Goal: Information Seeking & Learning: Check status

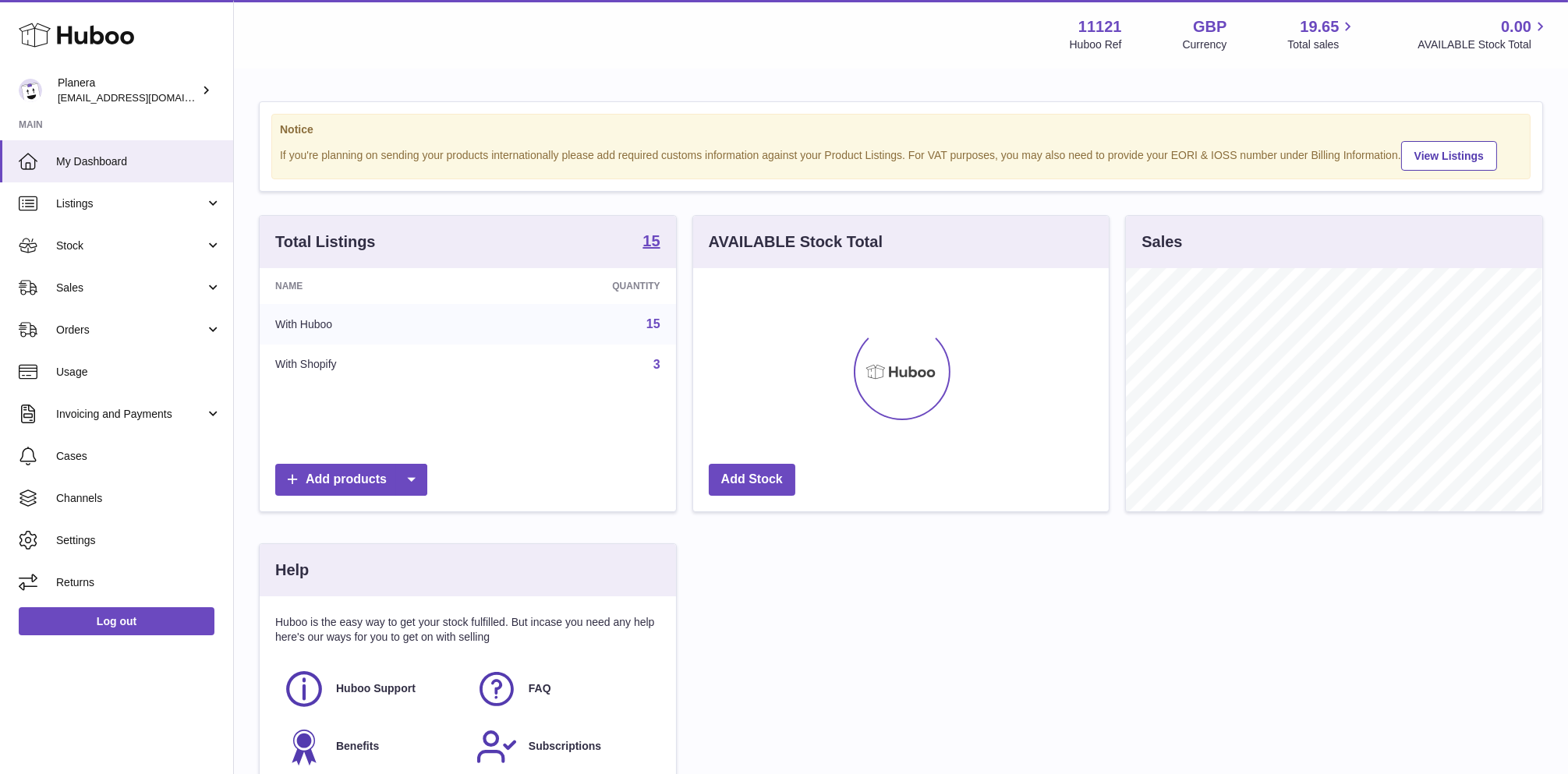
scroll to position [243, 415]
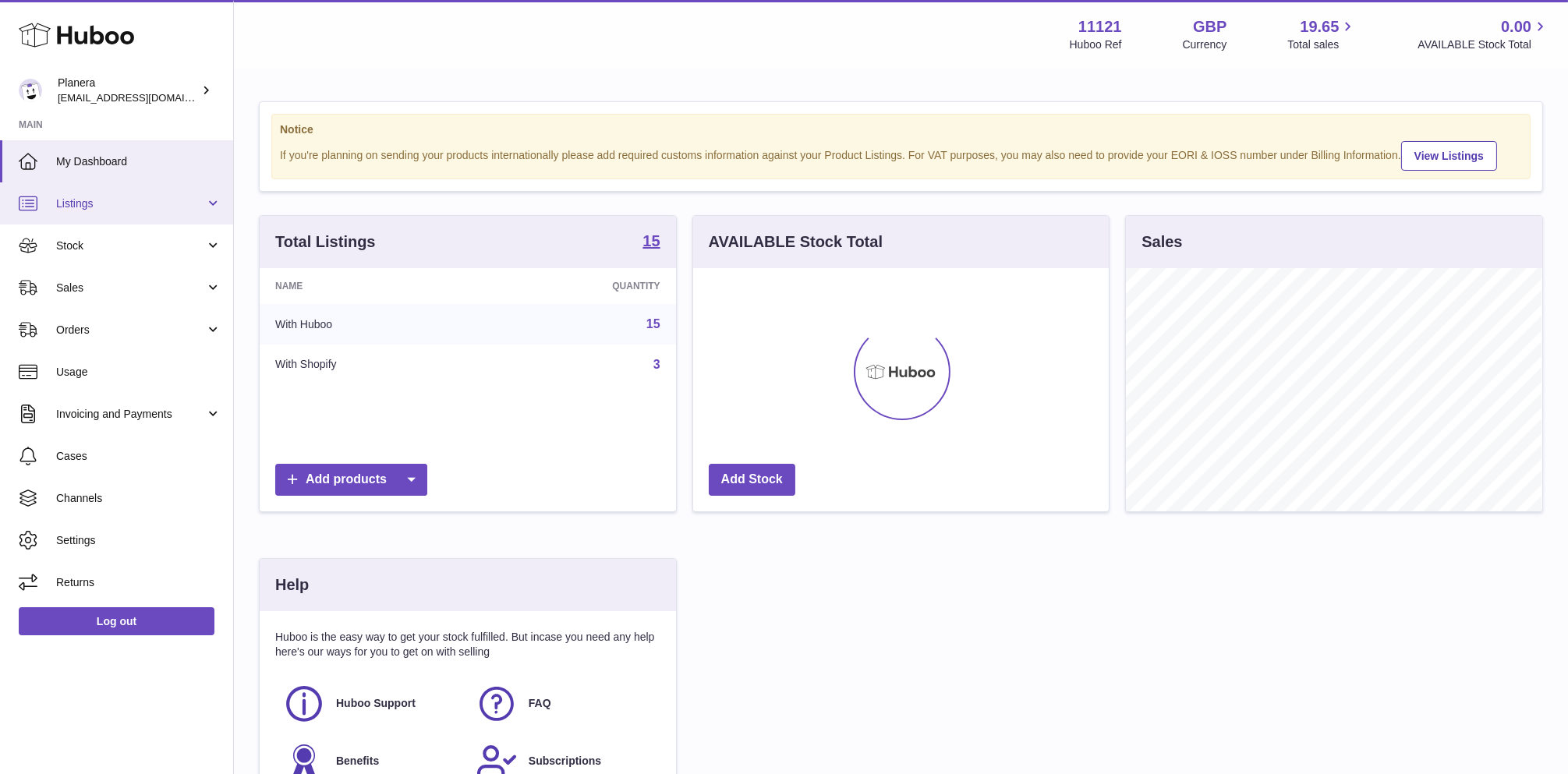
click at [83, 200] on span "Listings" at bounding box center [131, 203] width 149 height 15
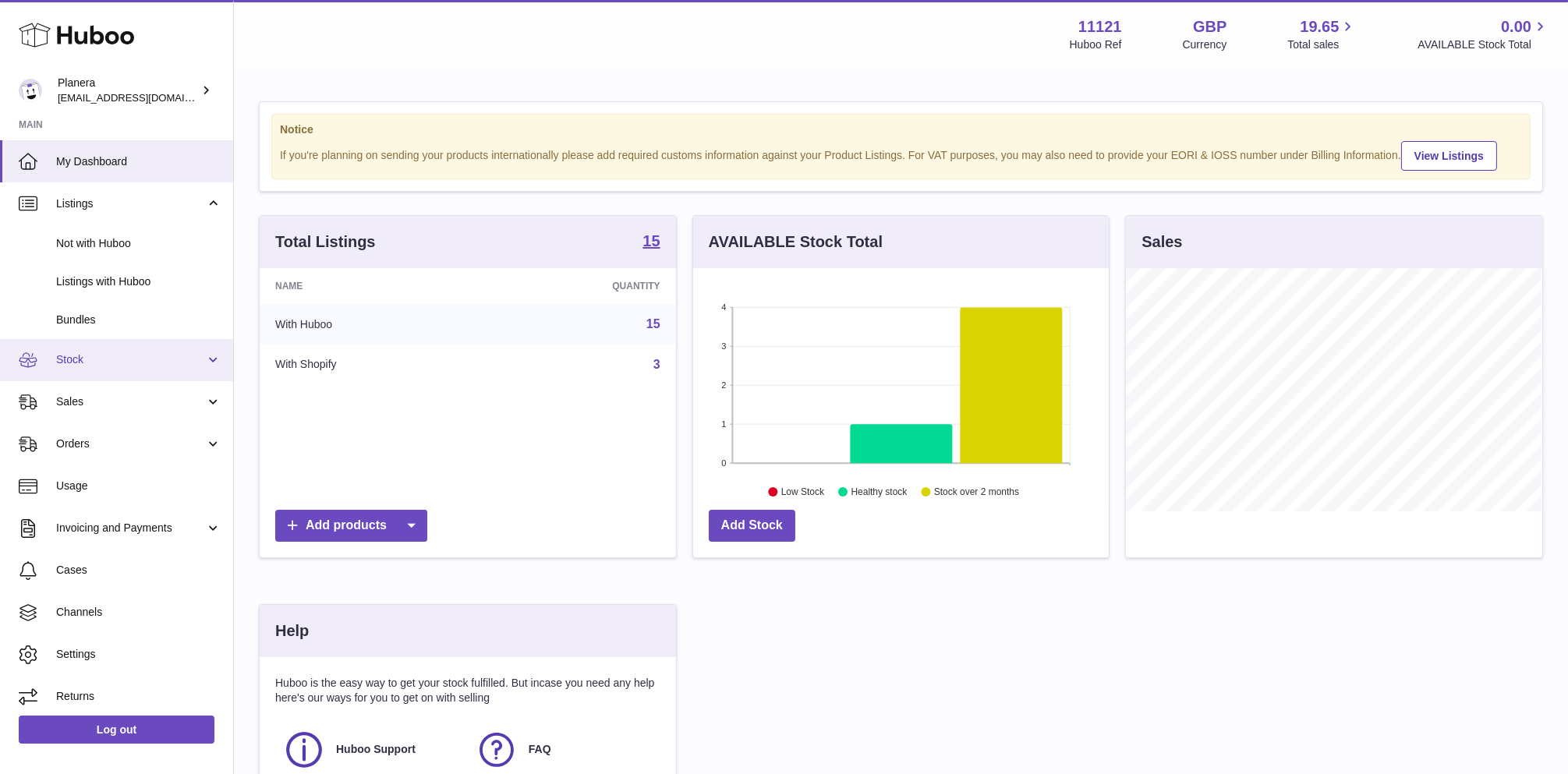
click at [93, 369] on link "Stock" at bounding box center [116, 360] width 233 height 42
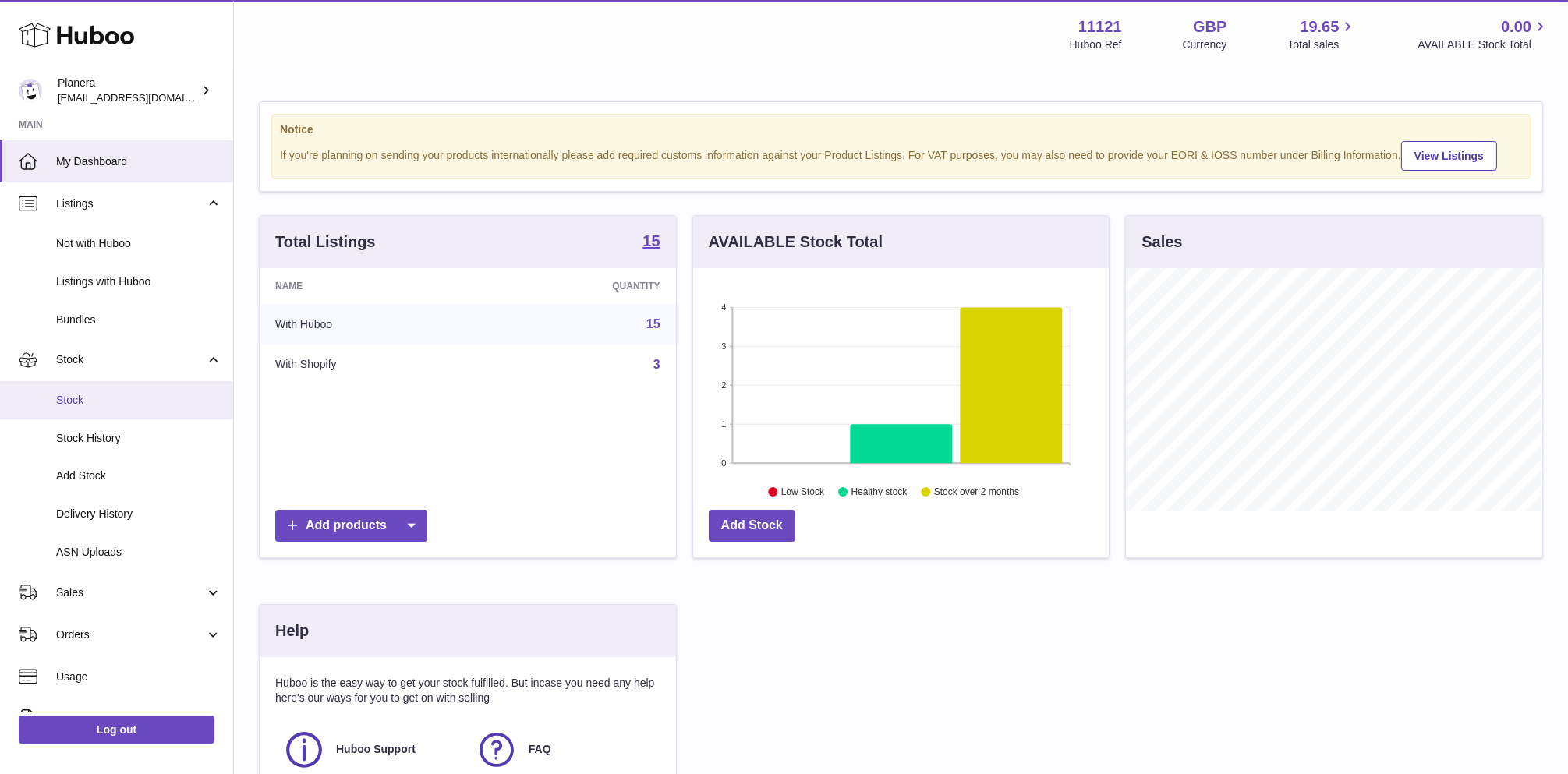
click at [91, 408] on link "Stock" at bounding box center [116, 400] width 233 height 38
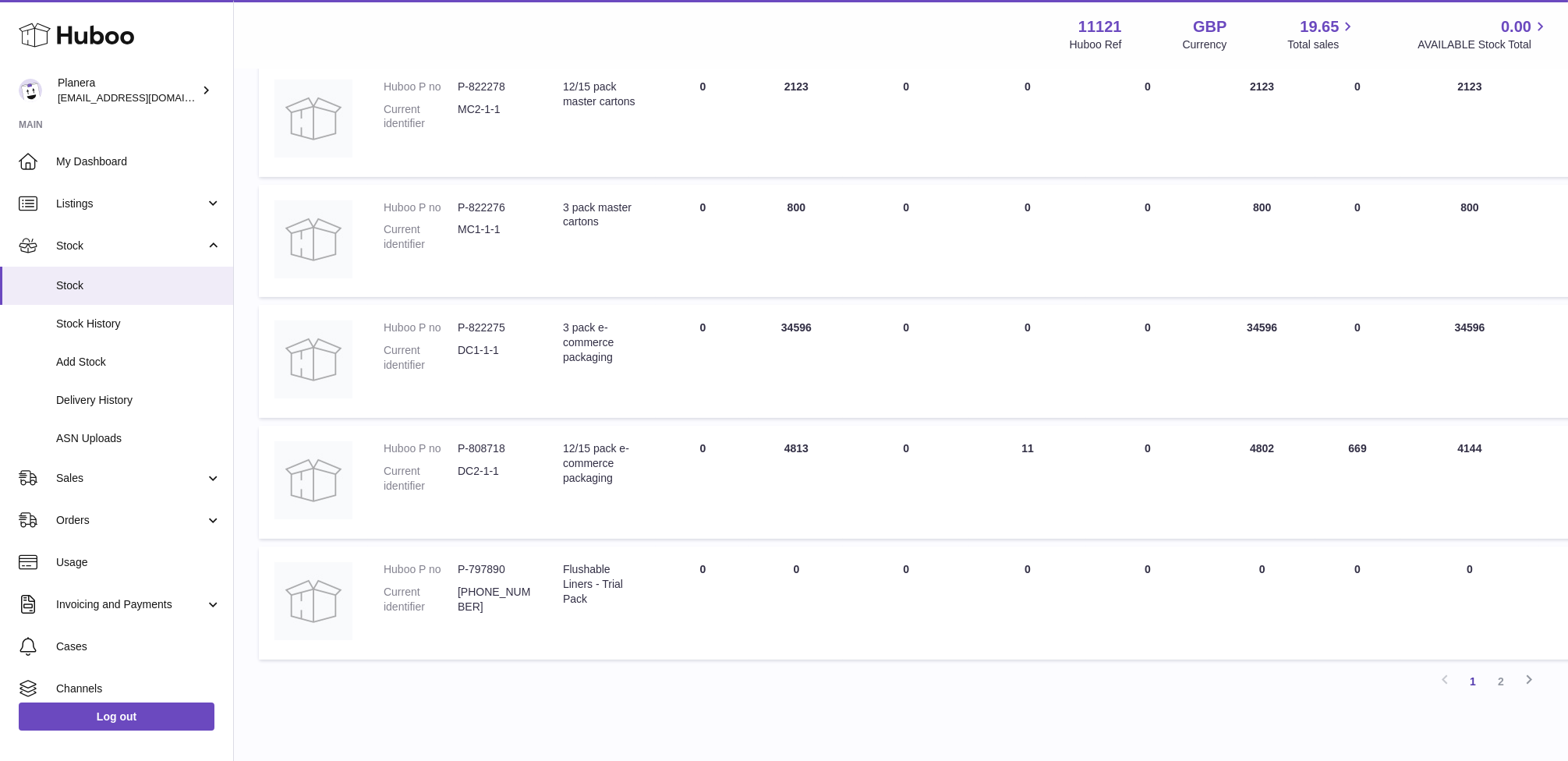
scroll to position [917, 0]
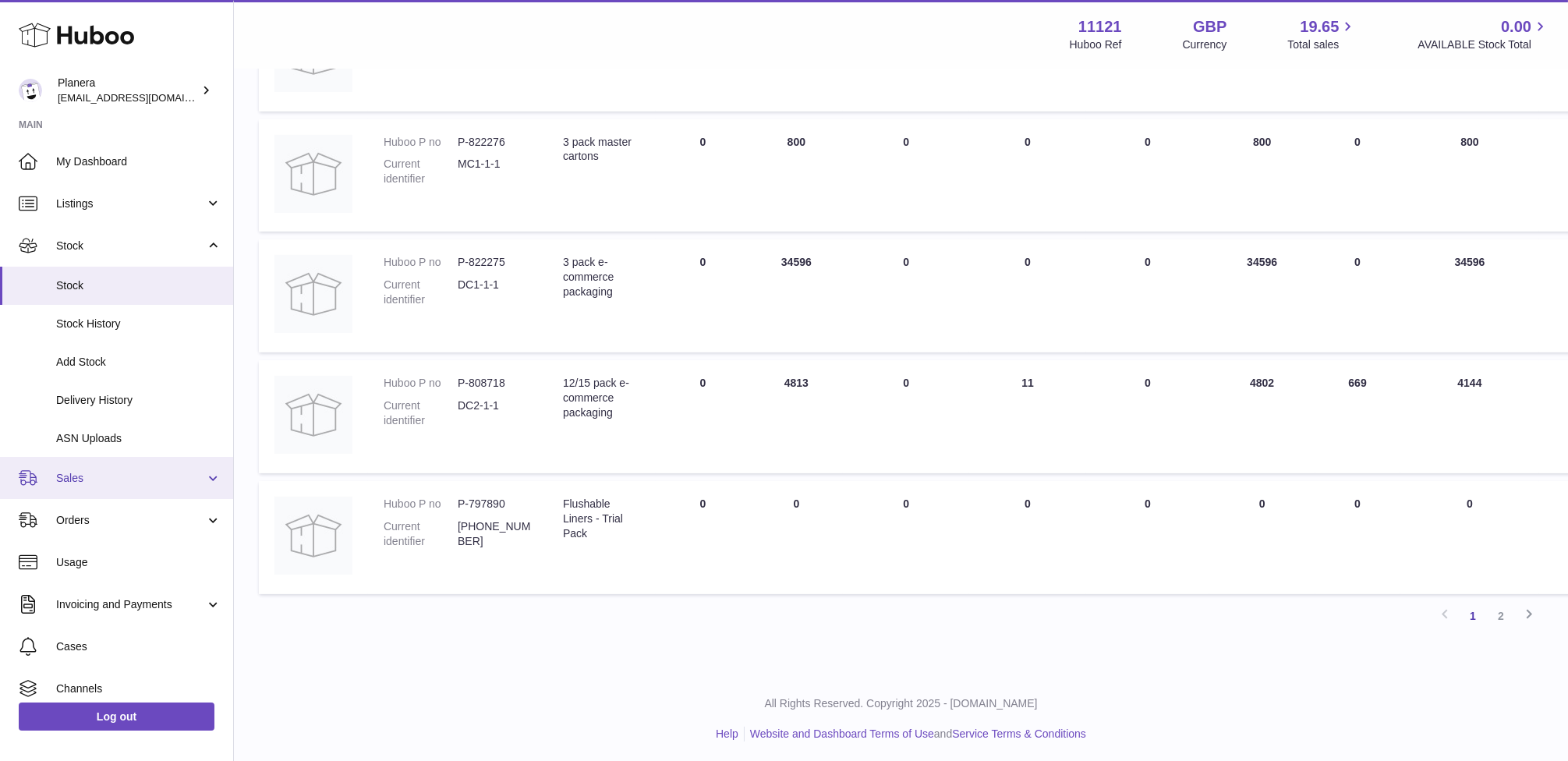
click at [143, 480] on span "Sales" at bounding box center [131, 477] width 149 height 15
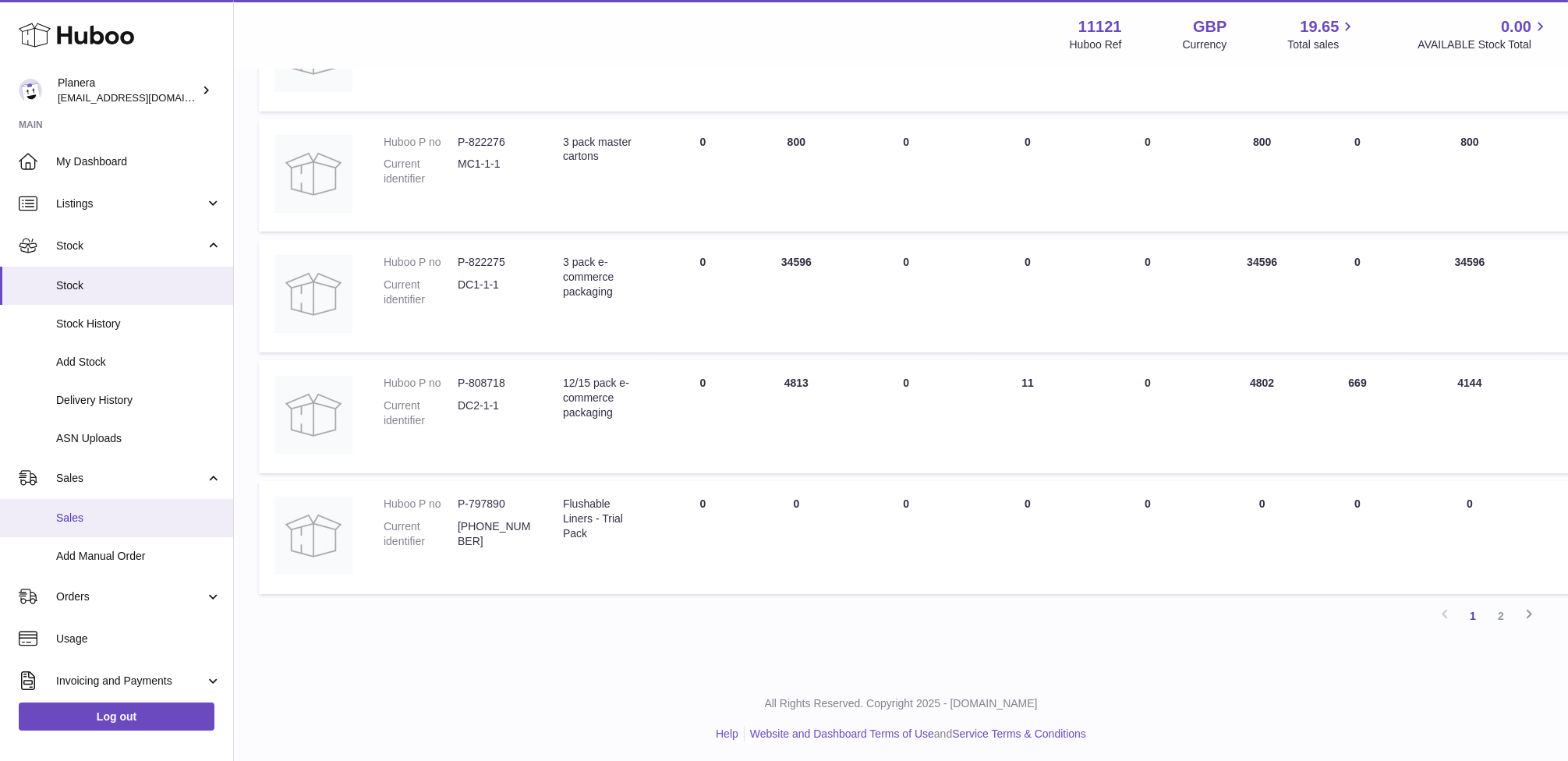
click at [131, 509] on link "Sales" at bounding box center [116, 518] width 233 height 38
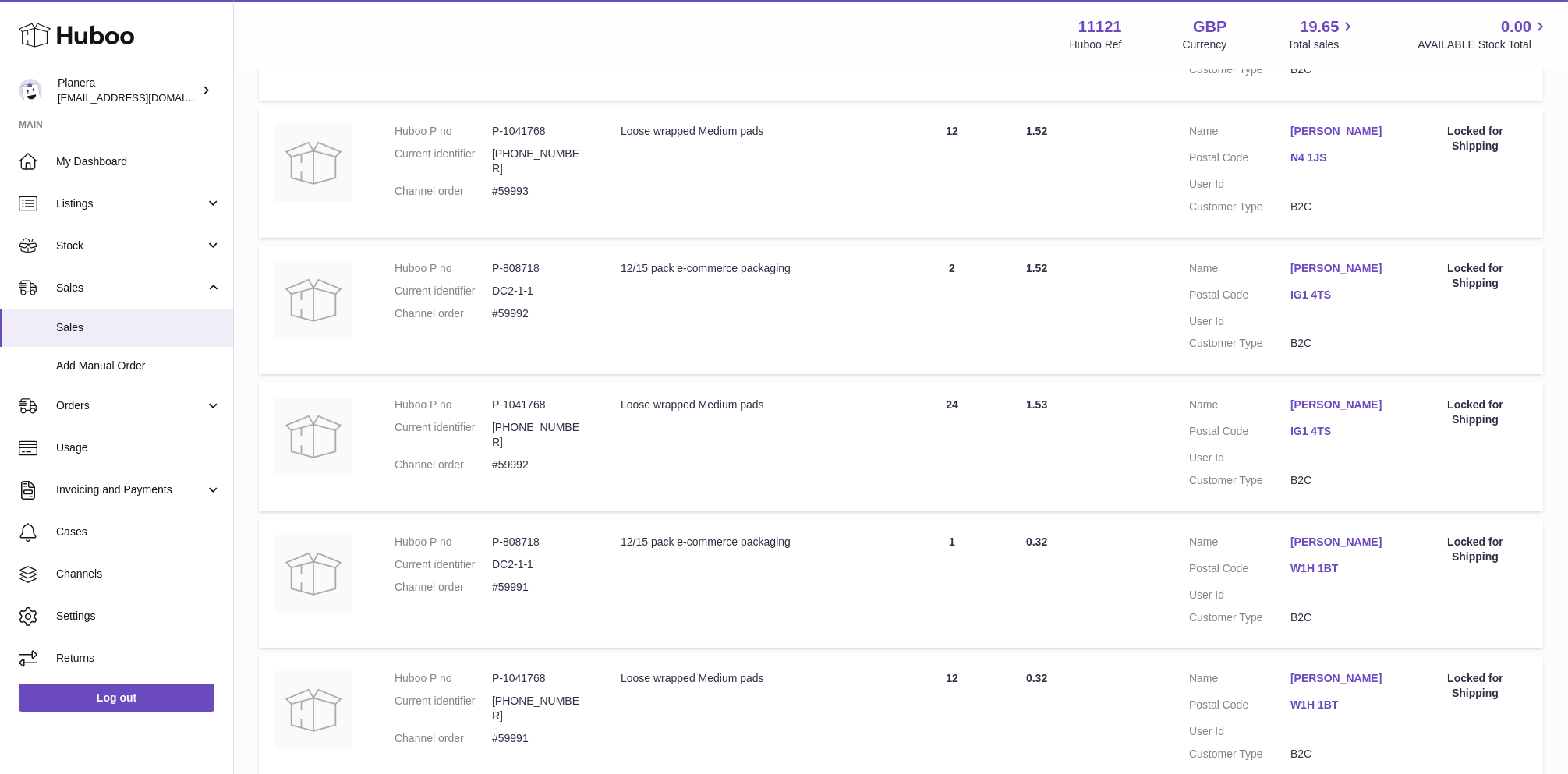
scroll to position [1148, 0]
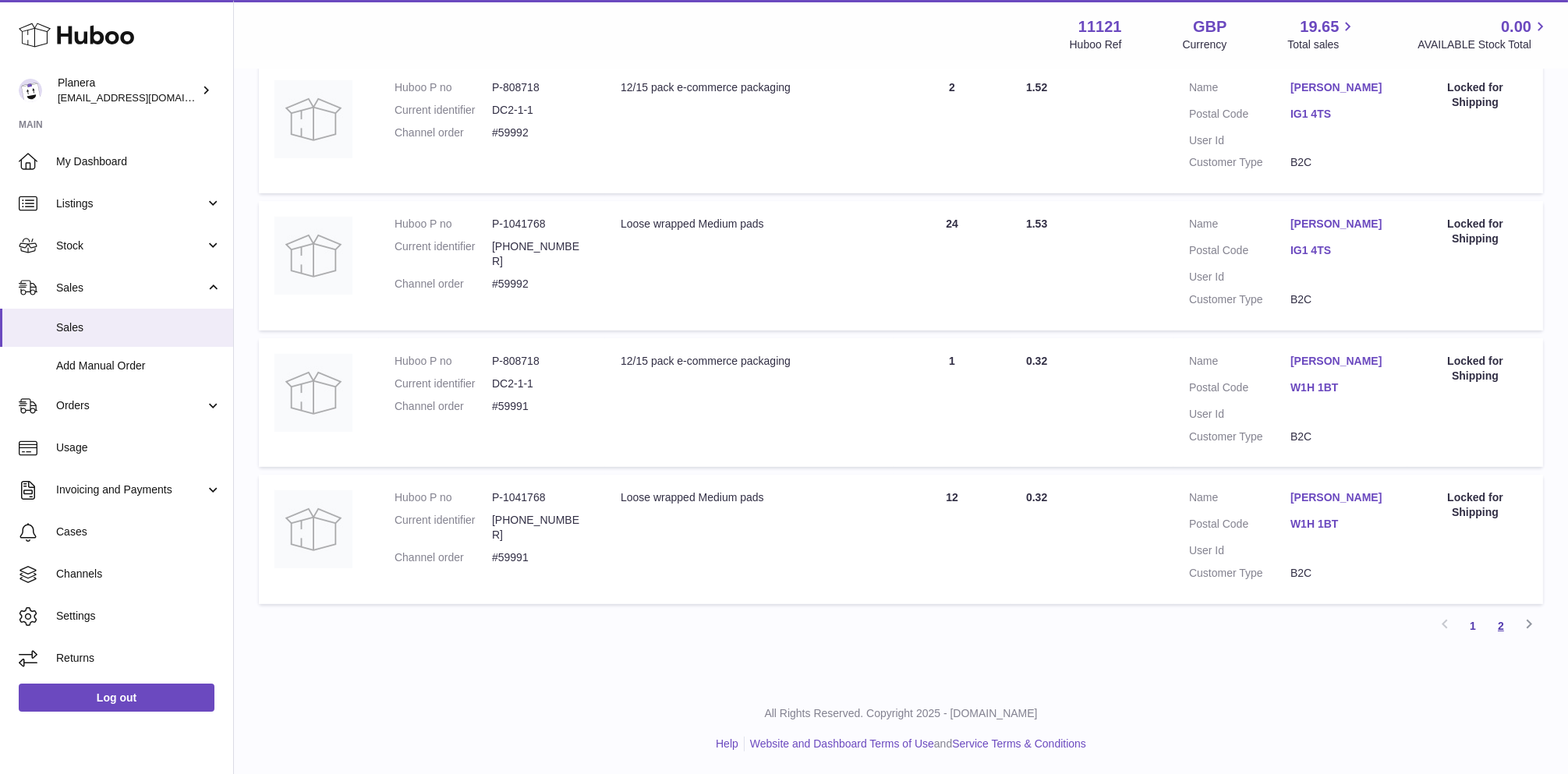
click at [1503, 619] on link "2" at bounding box center [1500, 625] width 28 height 28
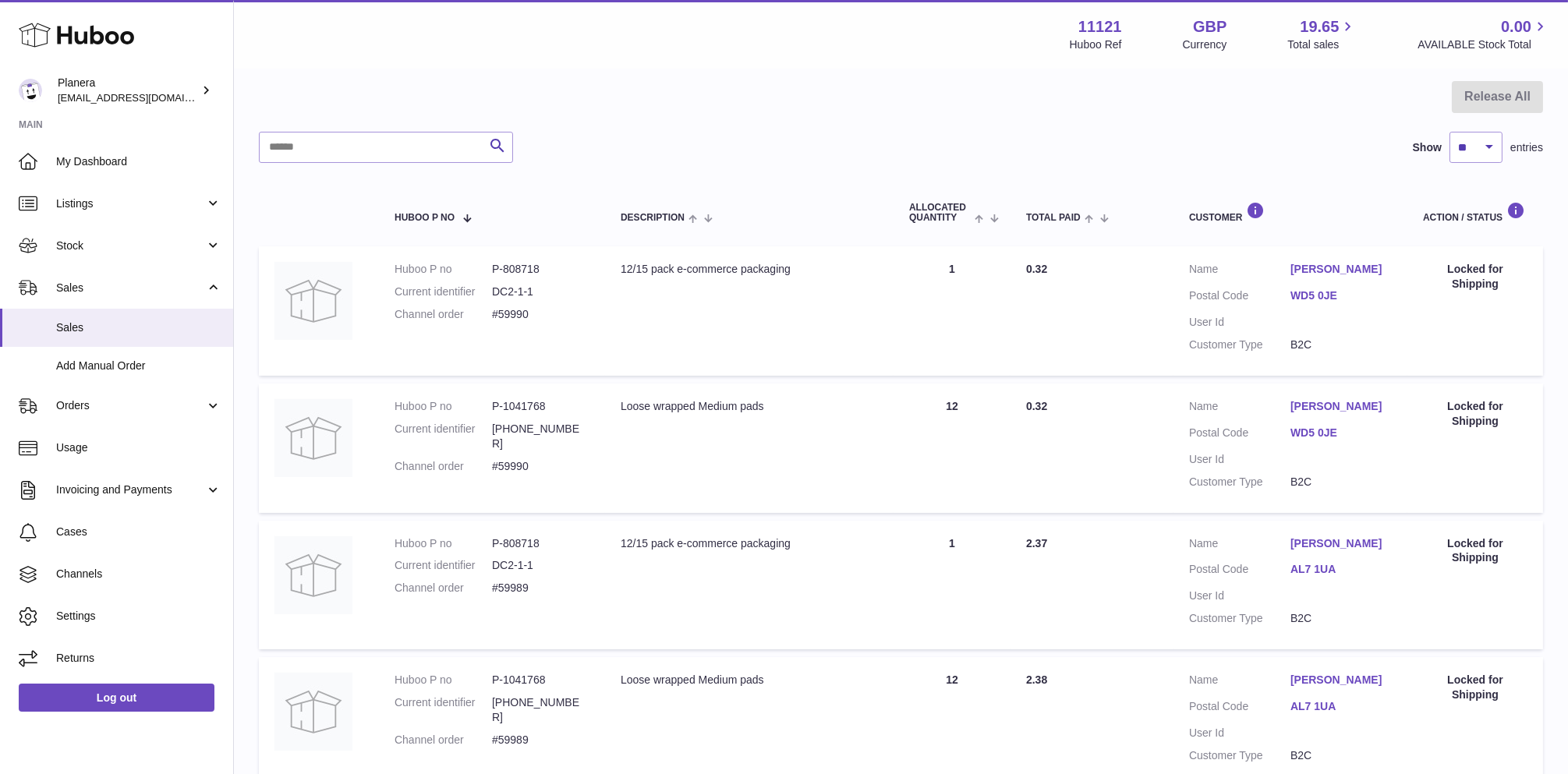
scroll to position [118, 0]
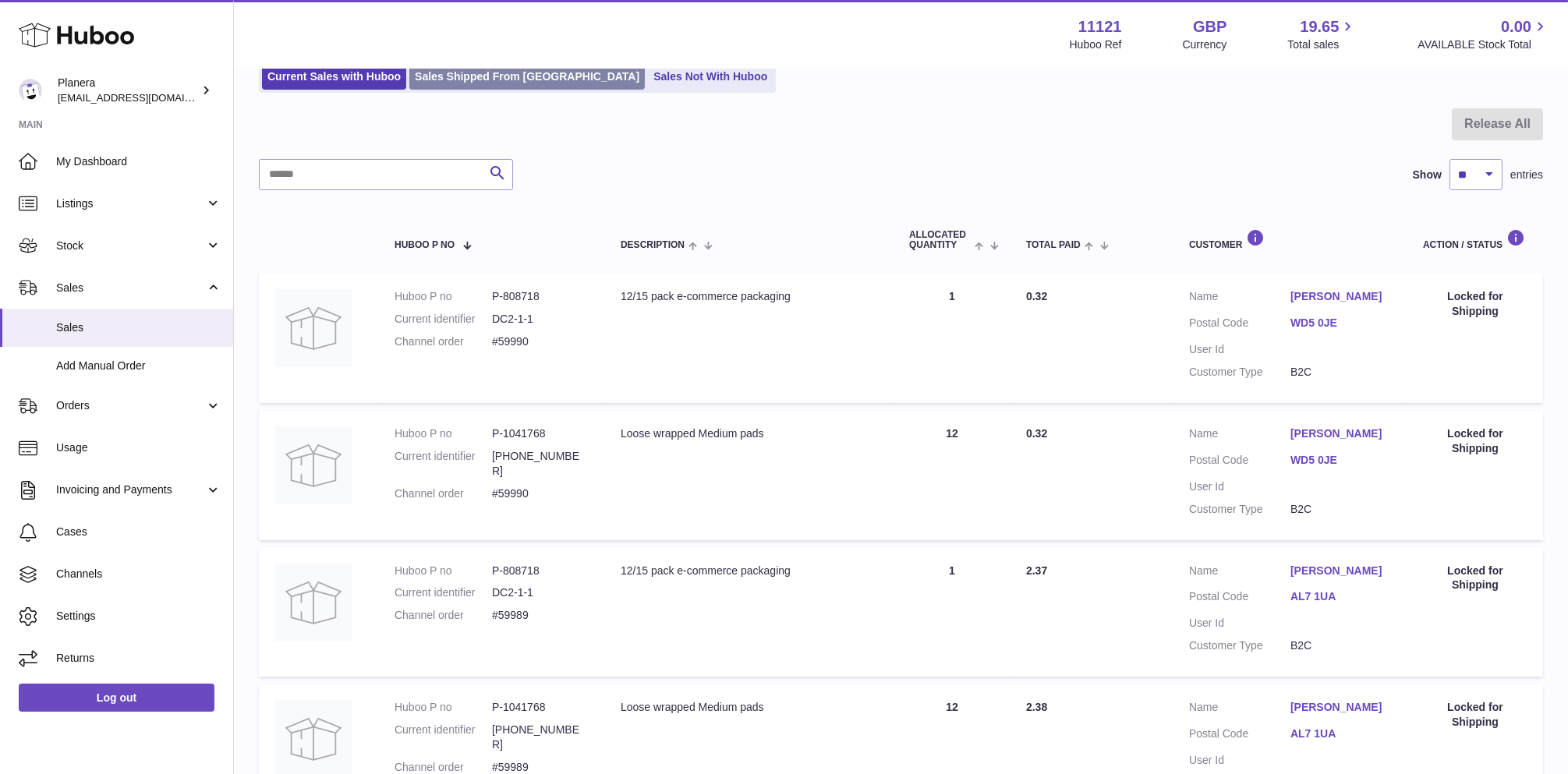
click at [472, 76] on link "Sales Shipped From Huboo" at bounding box center [527, 77] width 236 height 26
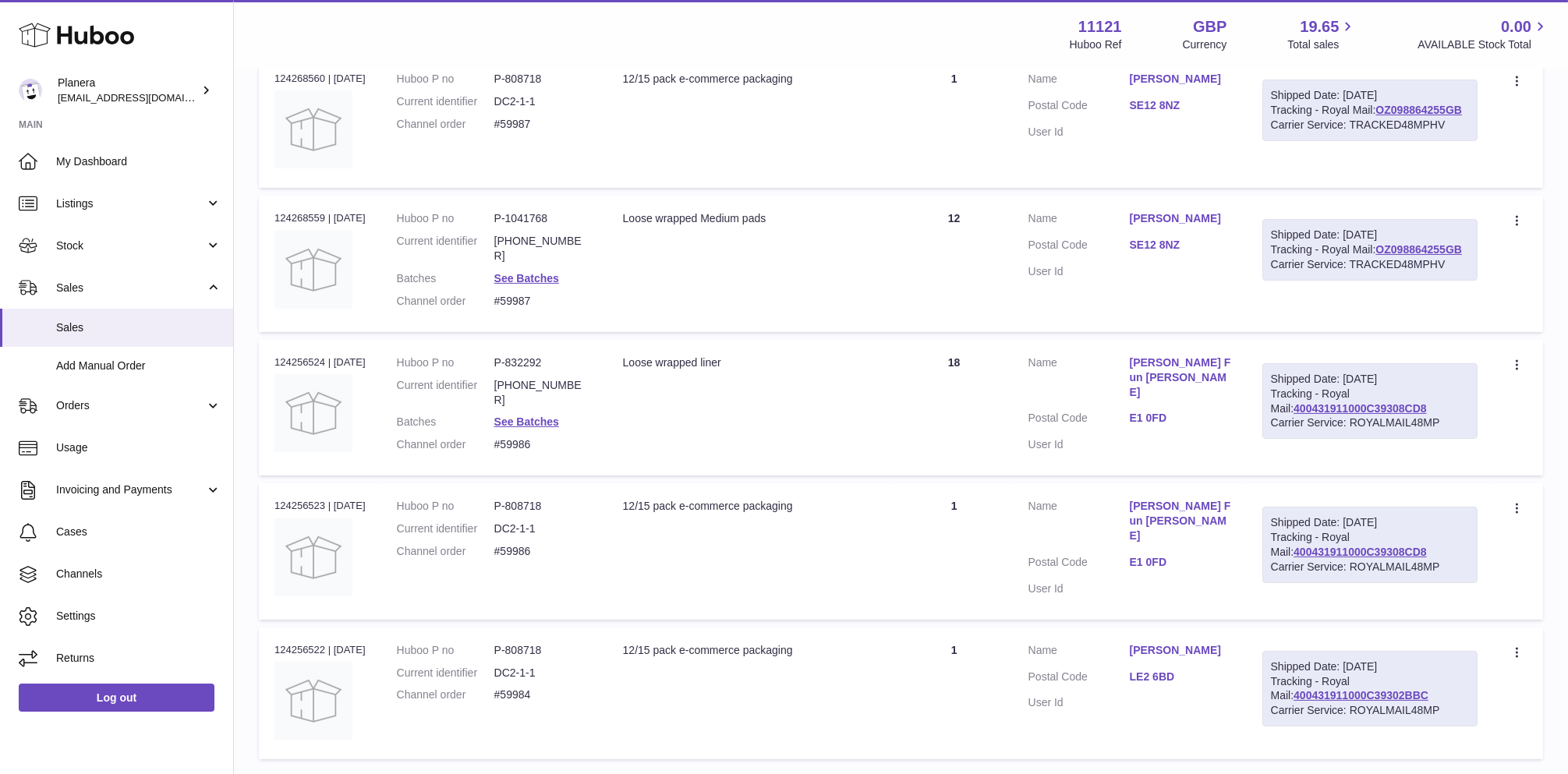
scroll to position [1046, 0]
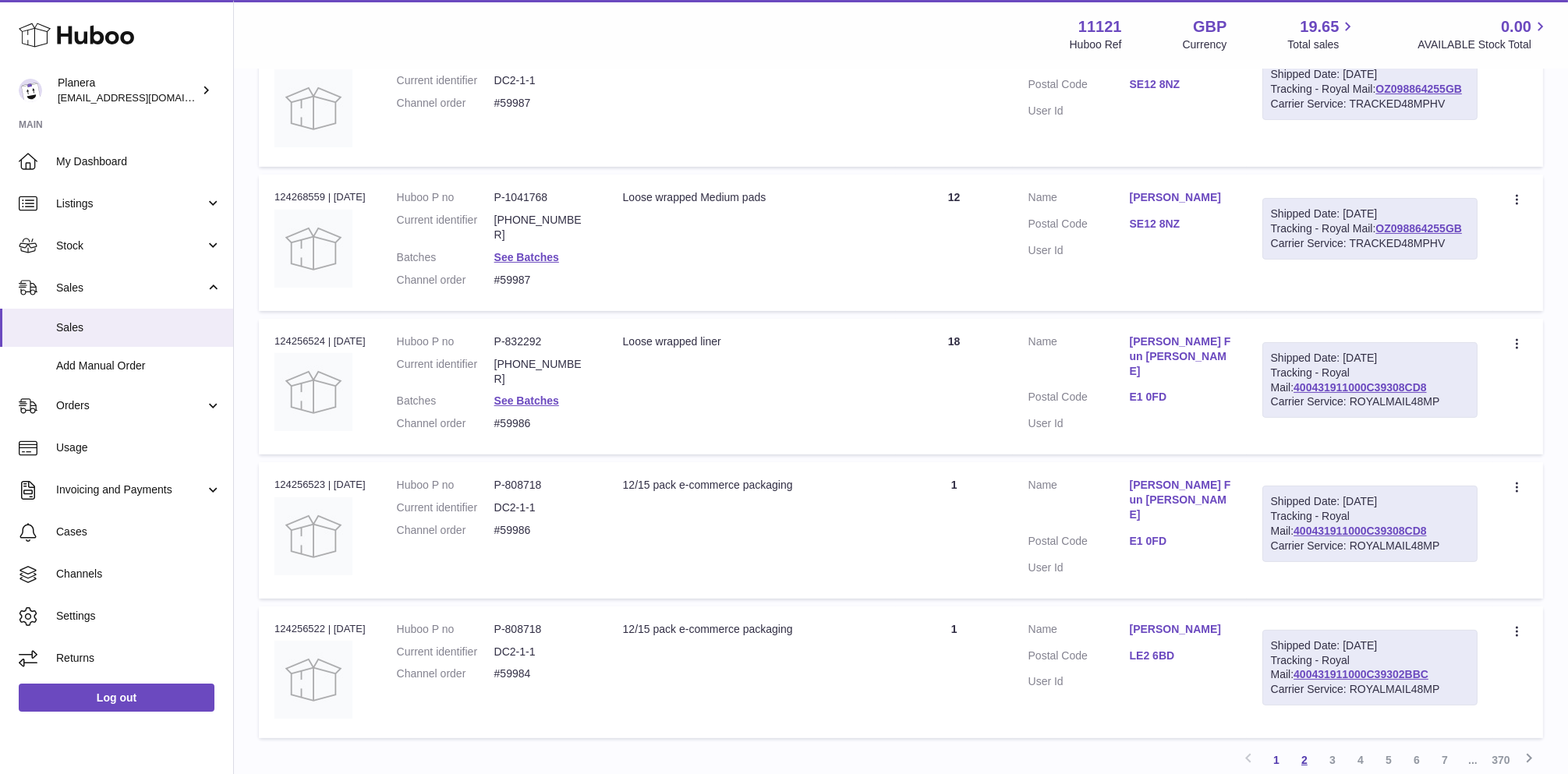
click at [1298, 746] on link "2" at bounding box center [1304, 759] width 28 height 28
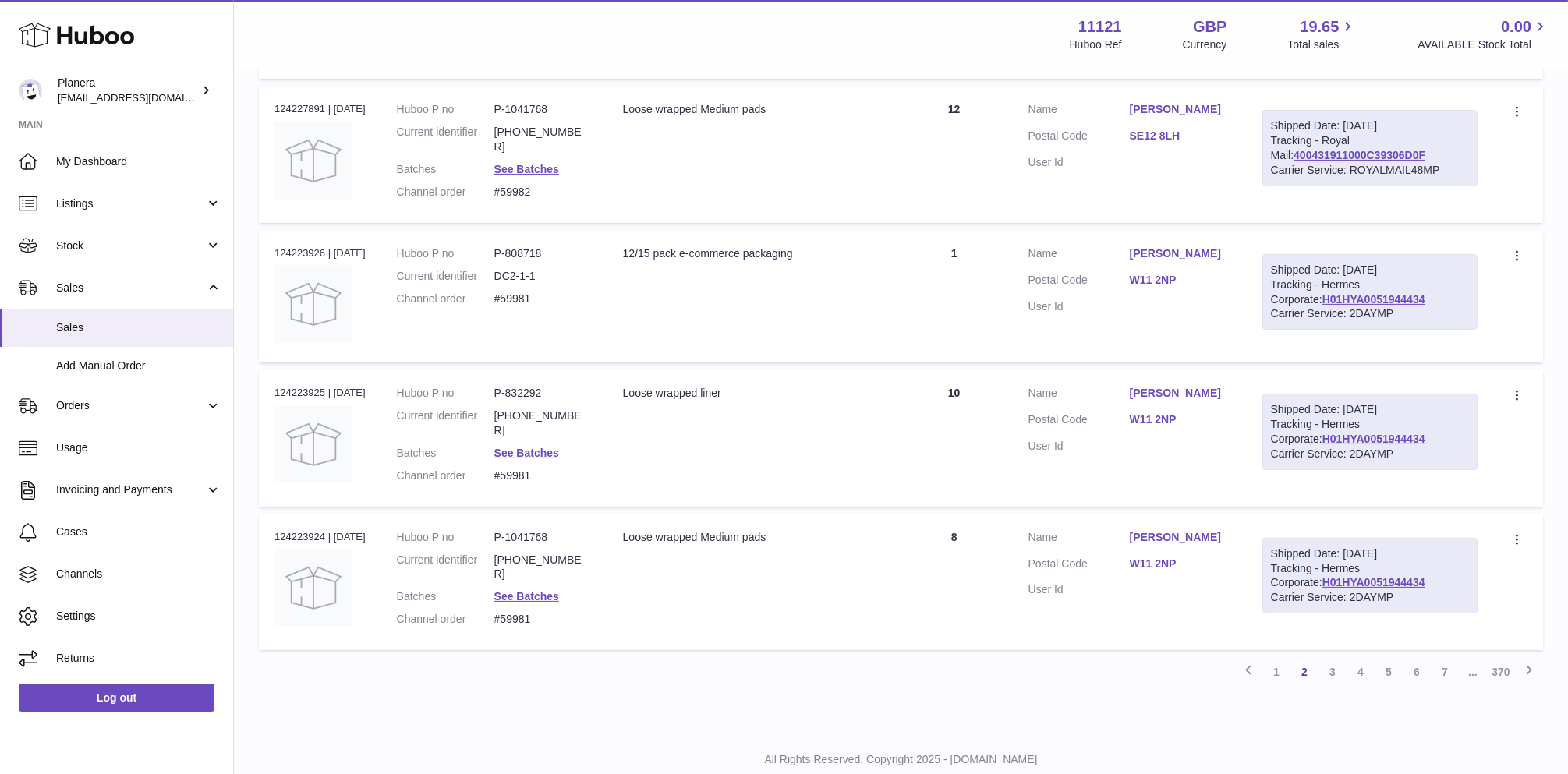
scroll to position [1152, 0]
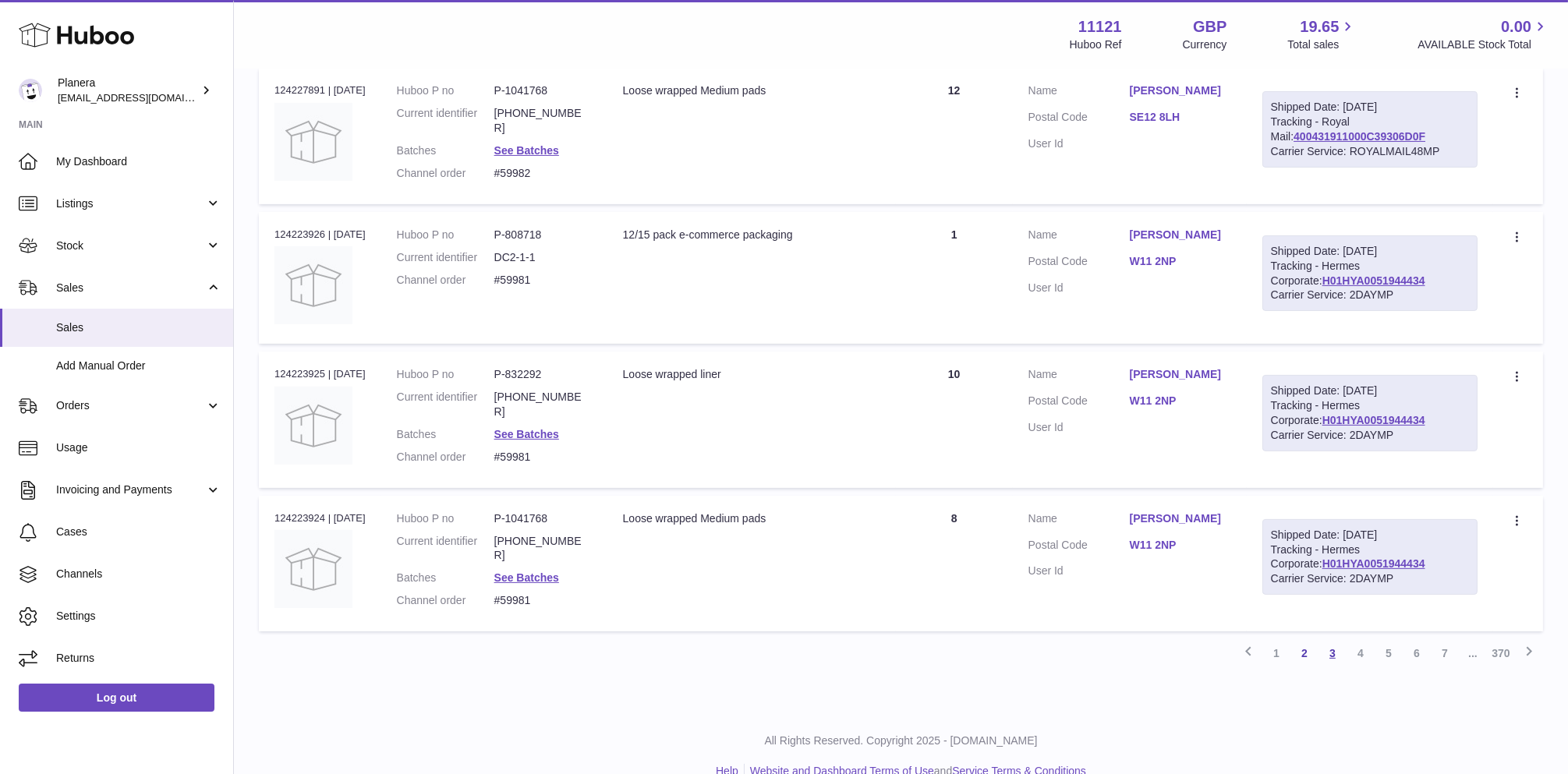
click at [1330, 639] on link "3" at bounding box center [1332, 653] width 28 height 28
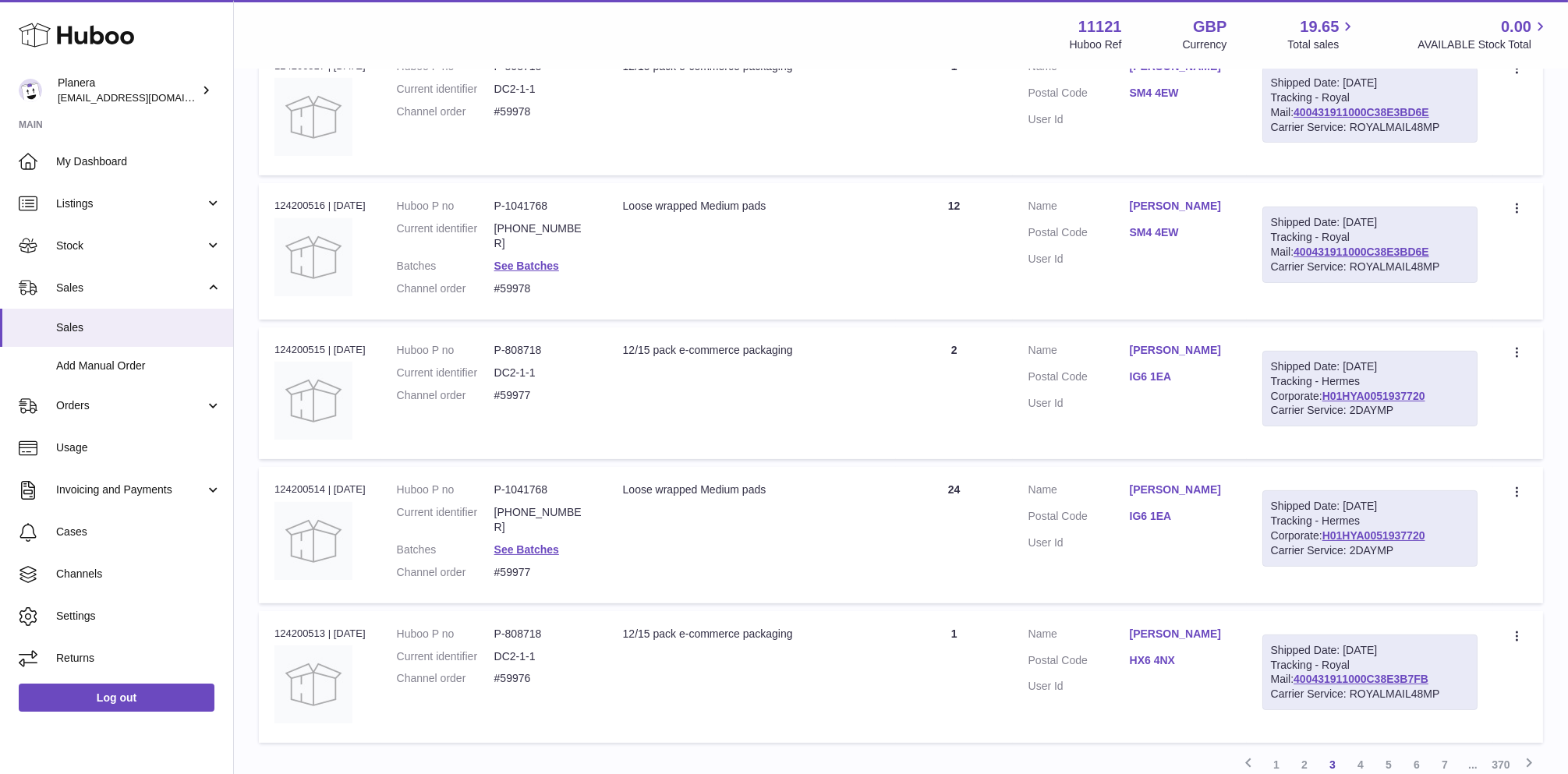
scroll to position [1152, 0]
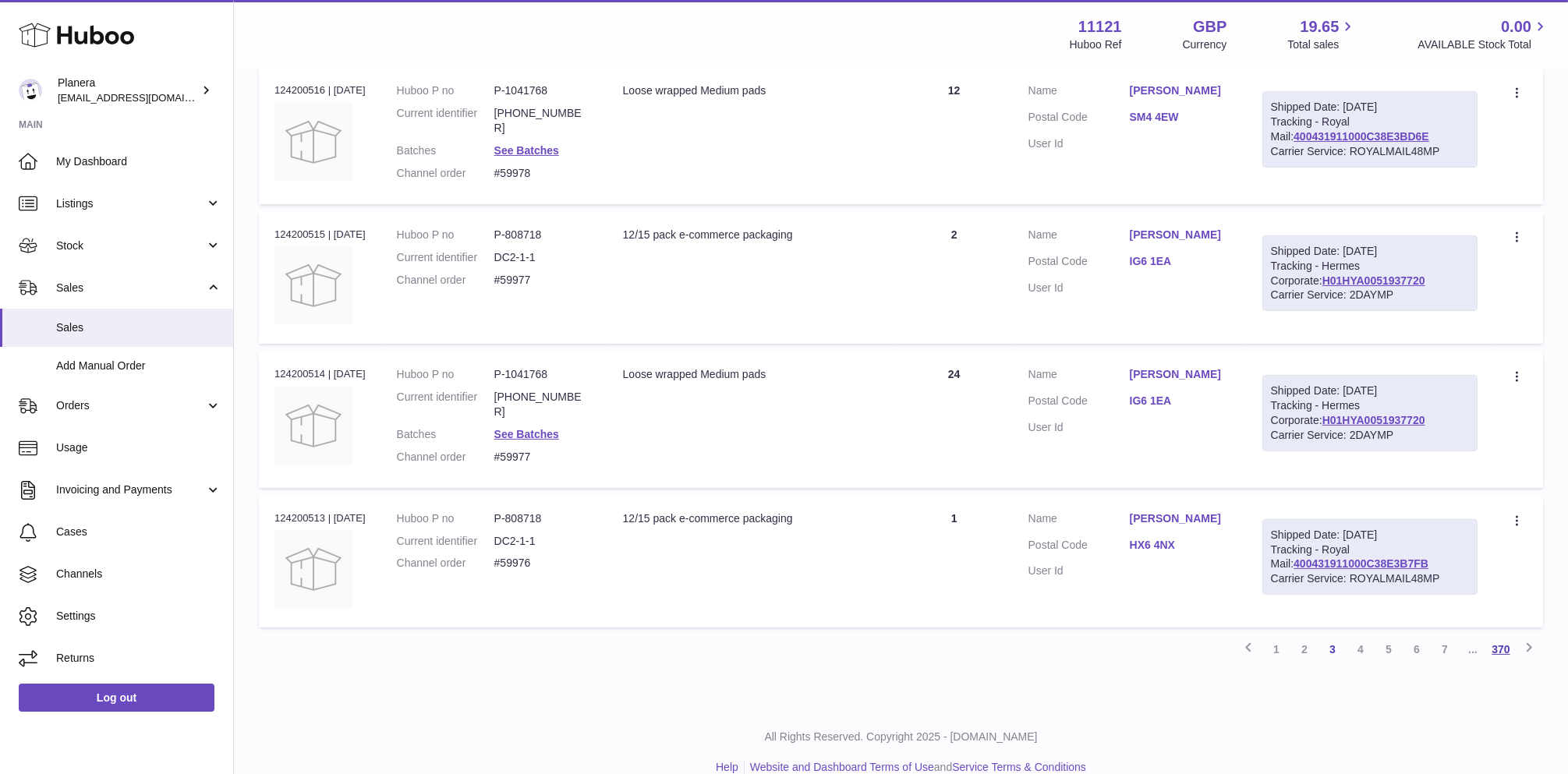
click at [1490, 636] on link "370" at bounding box center [1500, 649] width 28 height 28
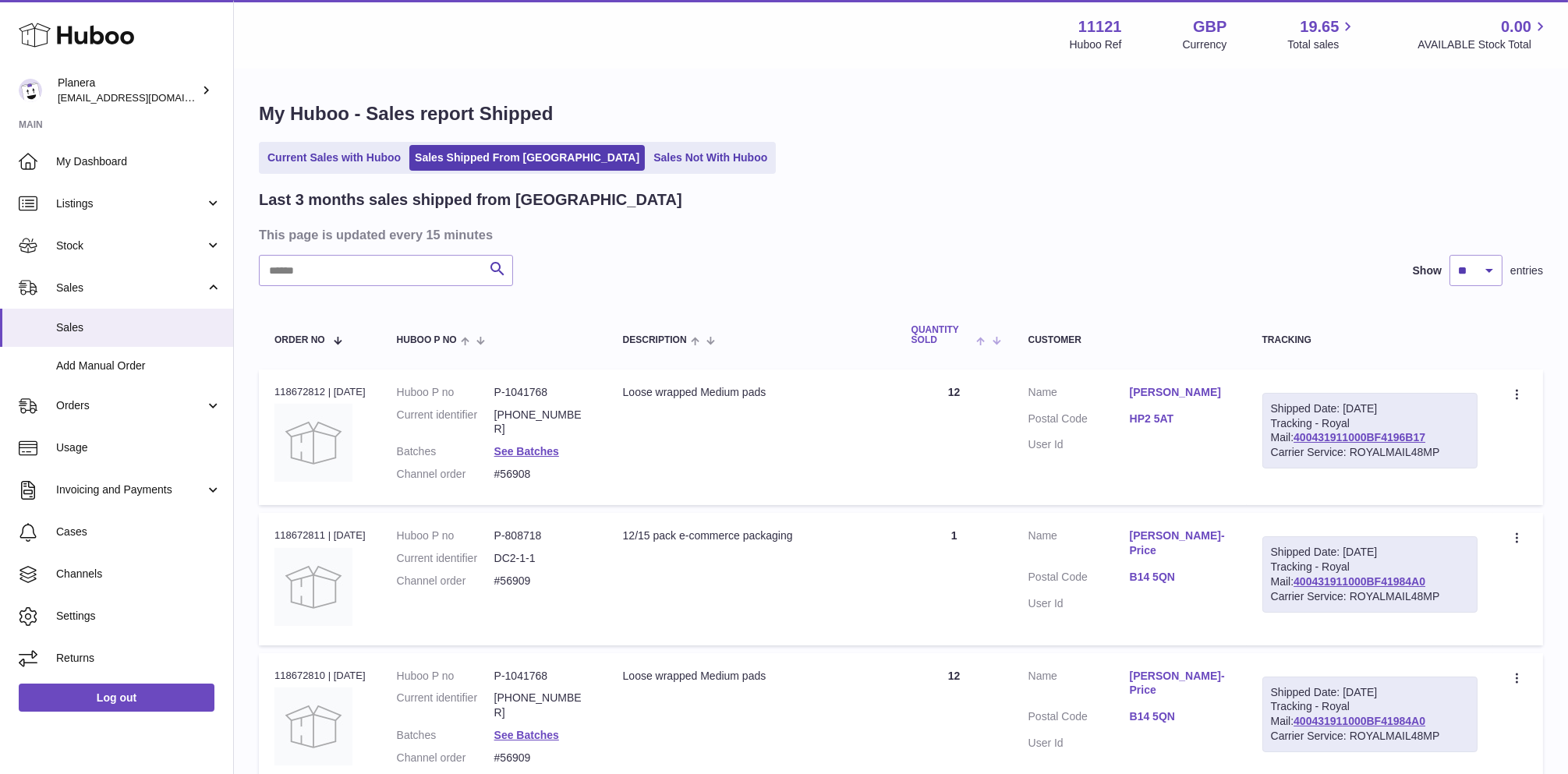
click at [985, 345] on span at bounding box center [984, 340] width 24 height 13
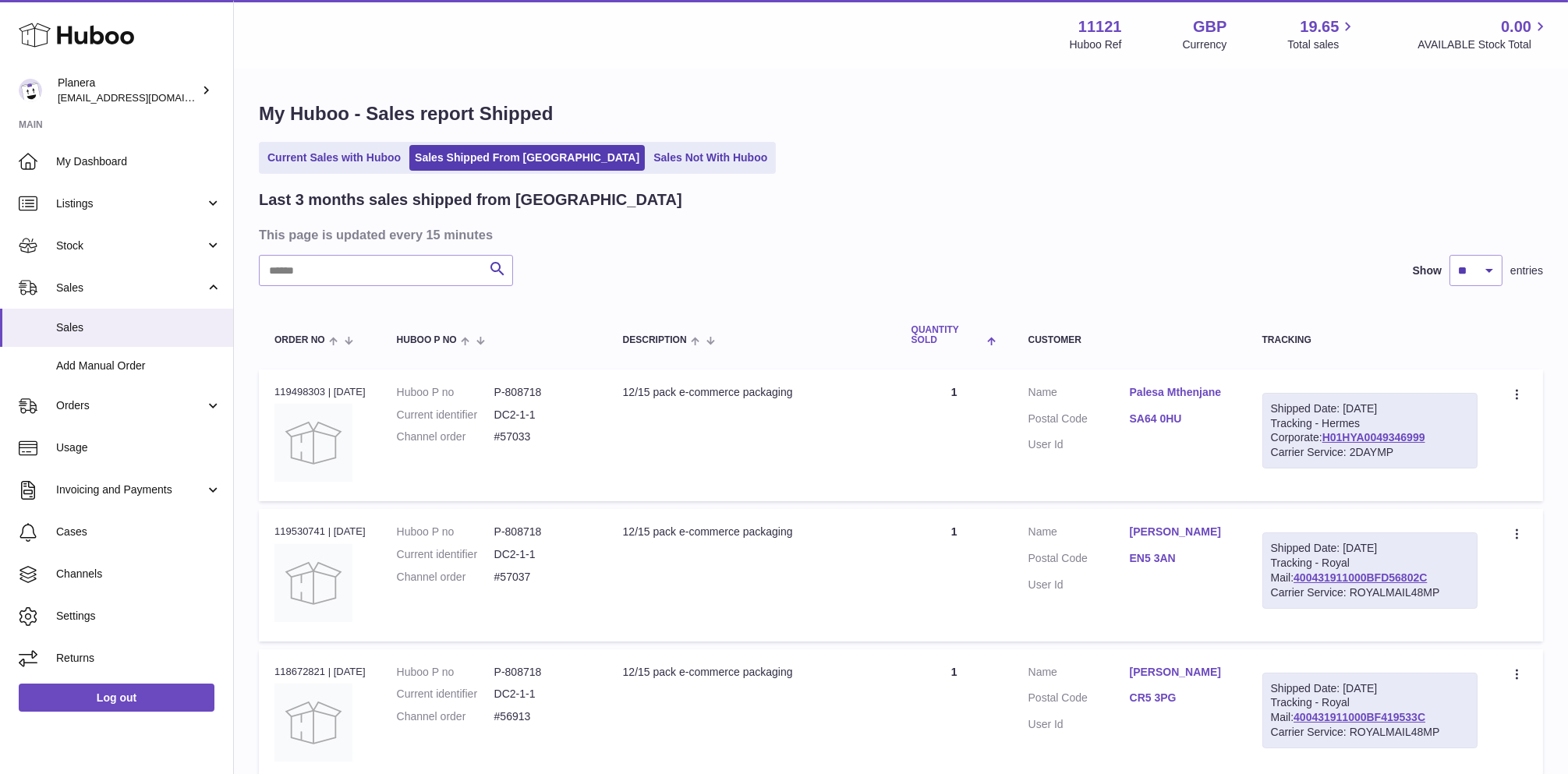
click at [984, 345] on span "Quantity Sold" at bounding box center [948, 335] width 73 height 21
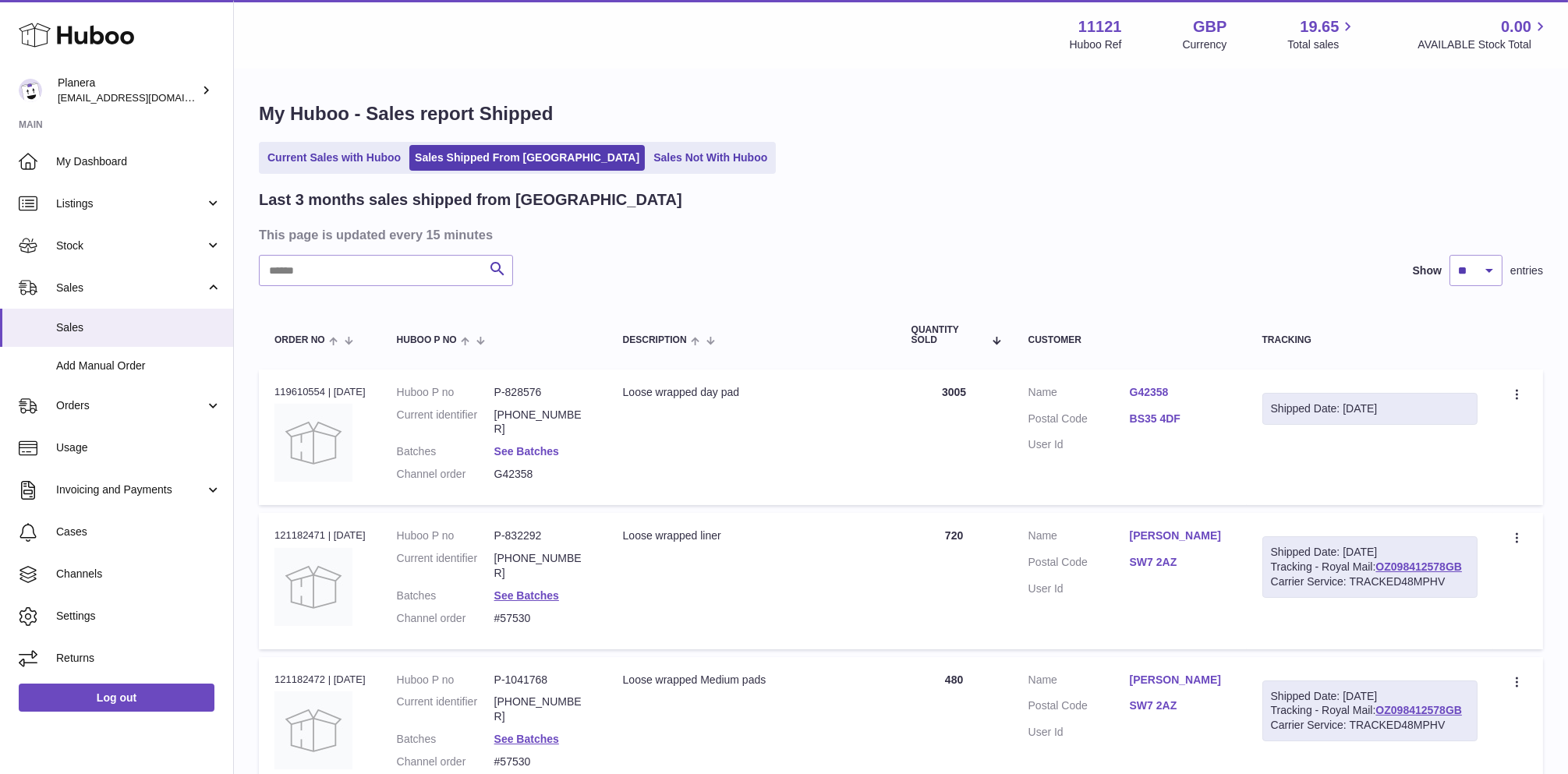
click at [545, 445] on link "See Batches" at bounding box center [526, 451] width 65 height 13
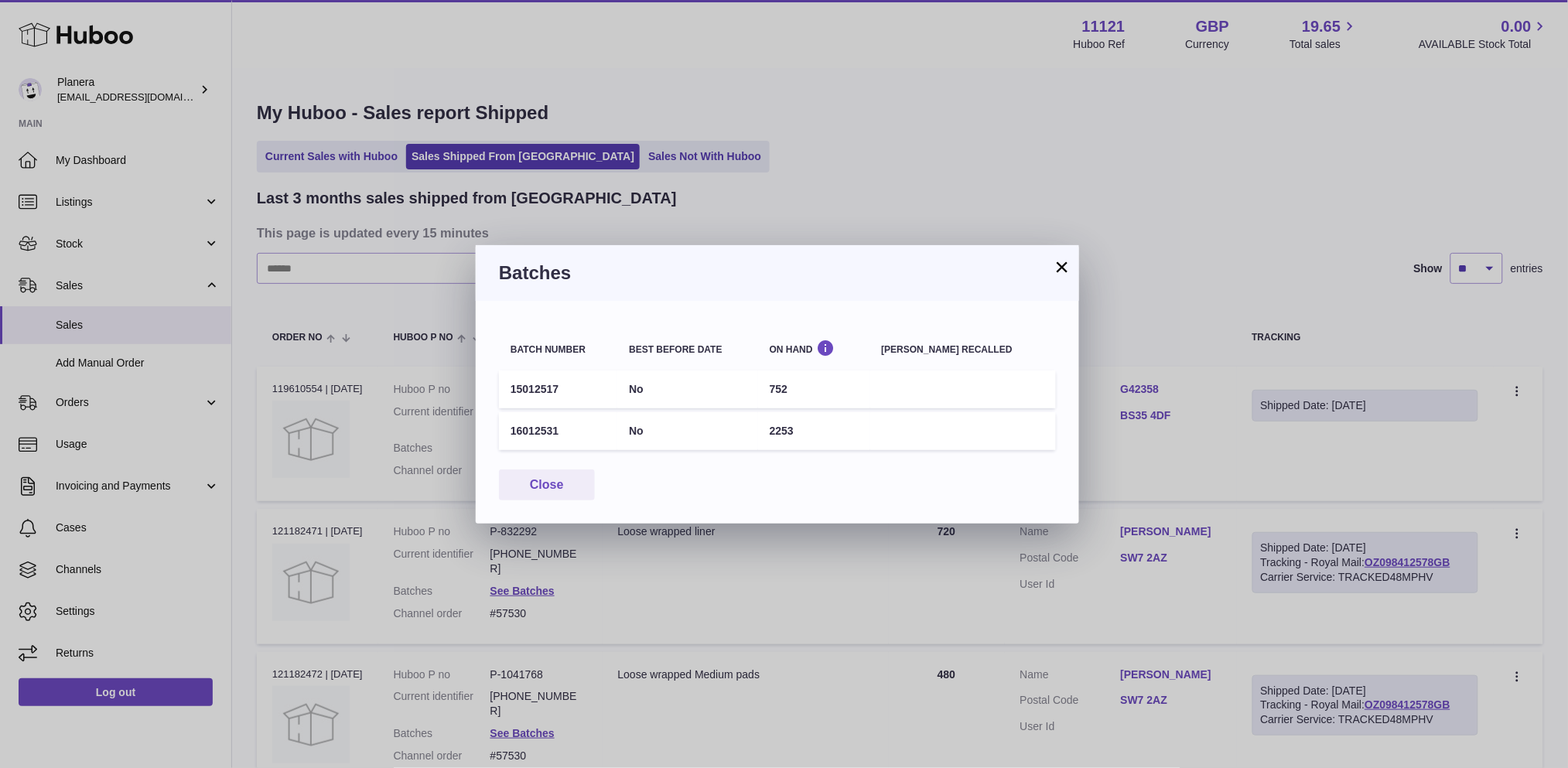
click at [1058, 260] on button "×" at bounding box center [1063, 267] width 19 height 19
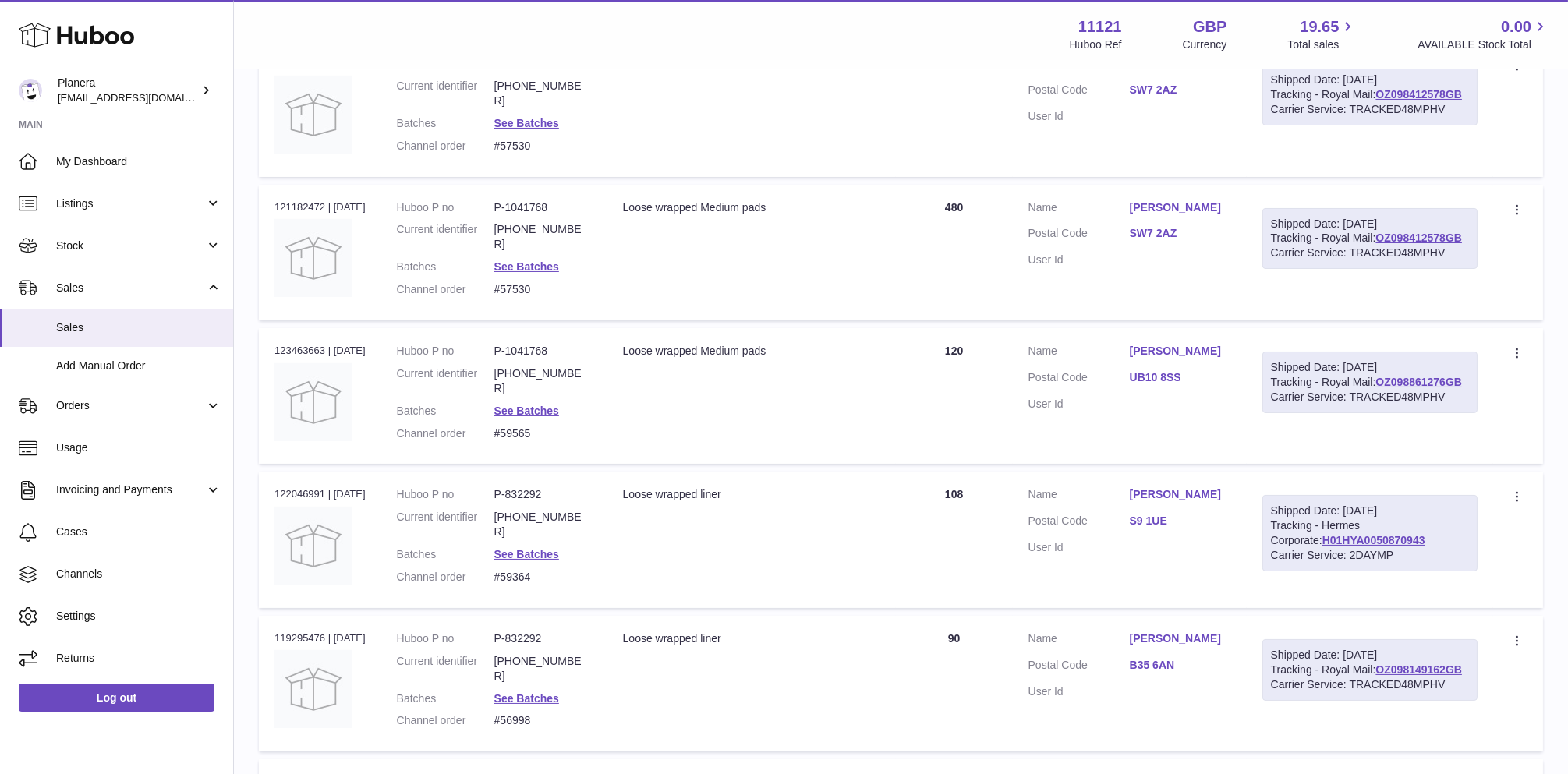
scroll to position [476, 0]
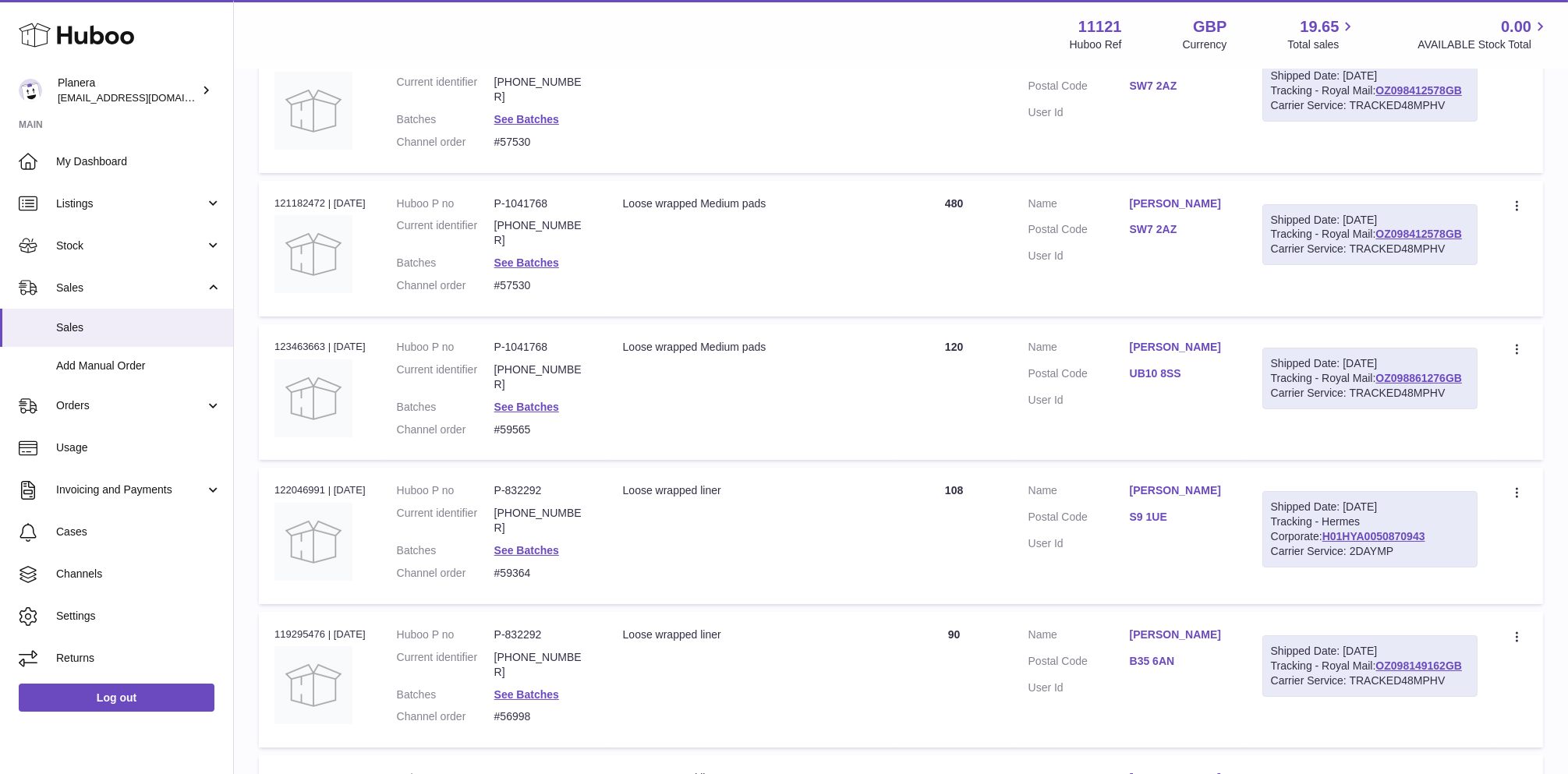
click at [1192, 340] on link "Munira Murtuza" at bounding box center [1180, 347] width 102 height 15
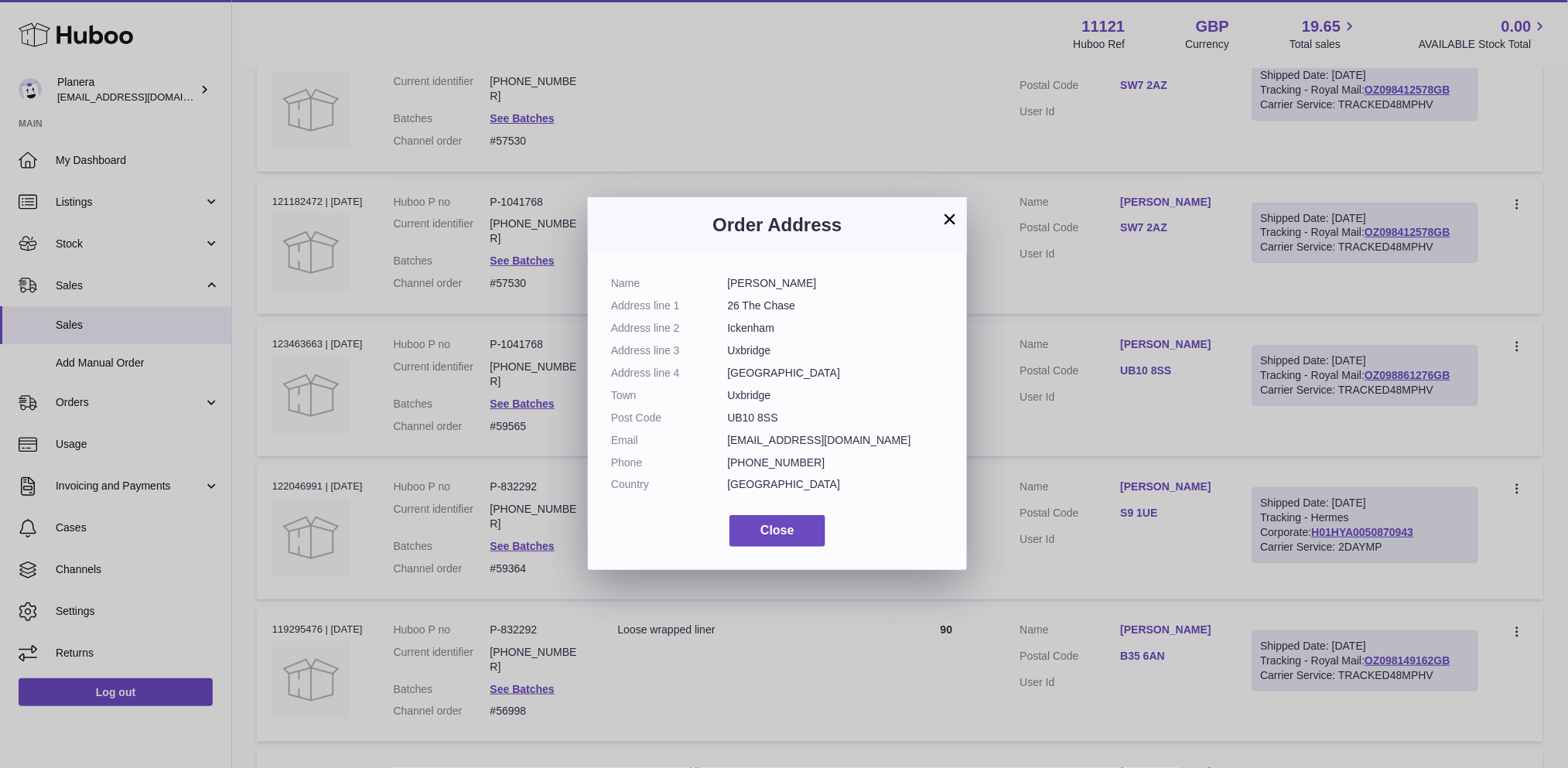
click at [788, 288] on dd "Munira Murtuza" at bounding box center [836, 283] width 216 height 14
copy dl "Munira Murtuza"
click at [953, 218] on button "×" at bounding box center [950, 219] width 19 height 19
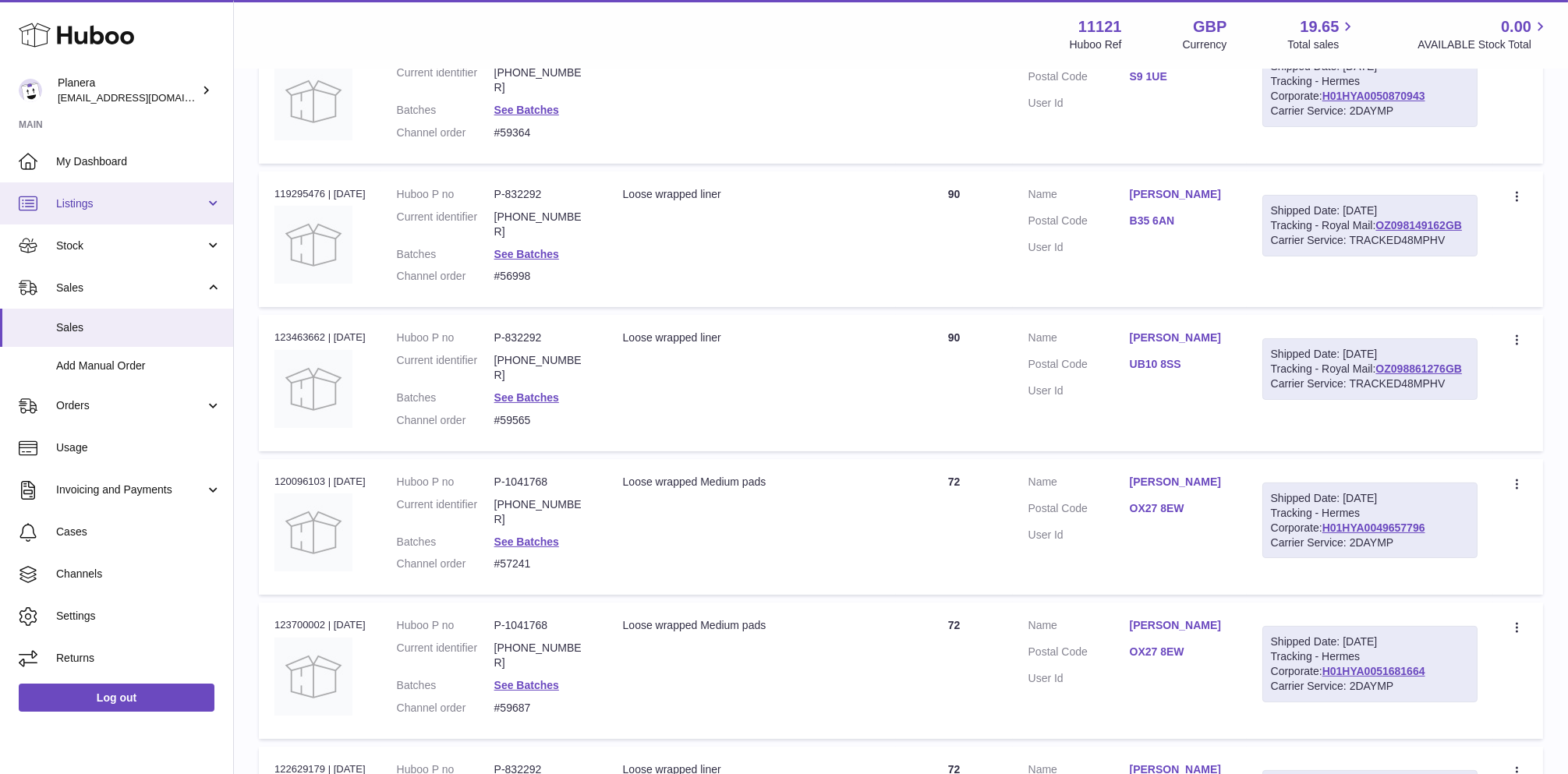
scroll to position [951, 0]
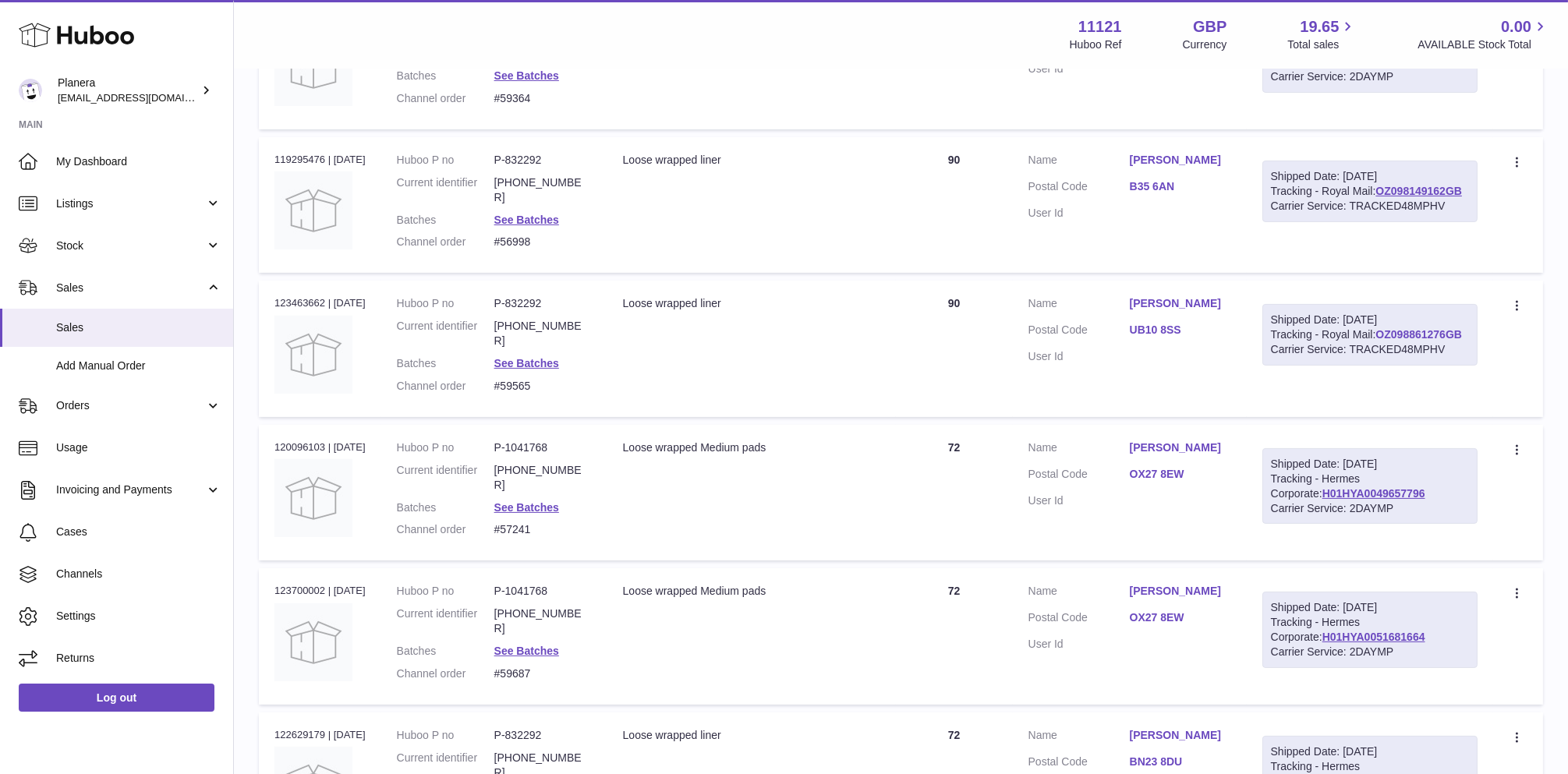
click at [1376, 328] on link "OZ098861276GB" at bounding box center [1418, 334] width 86 height 13
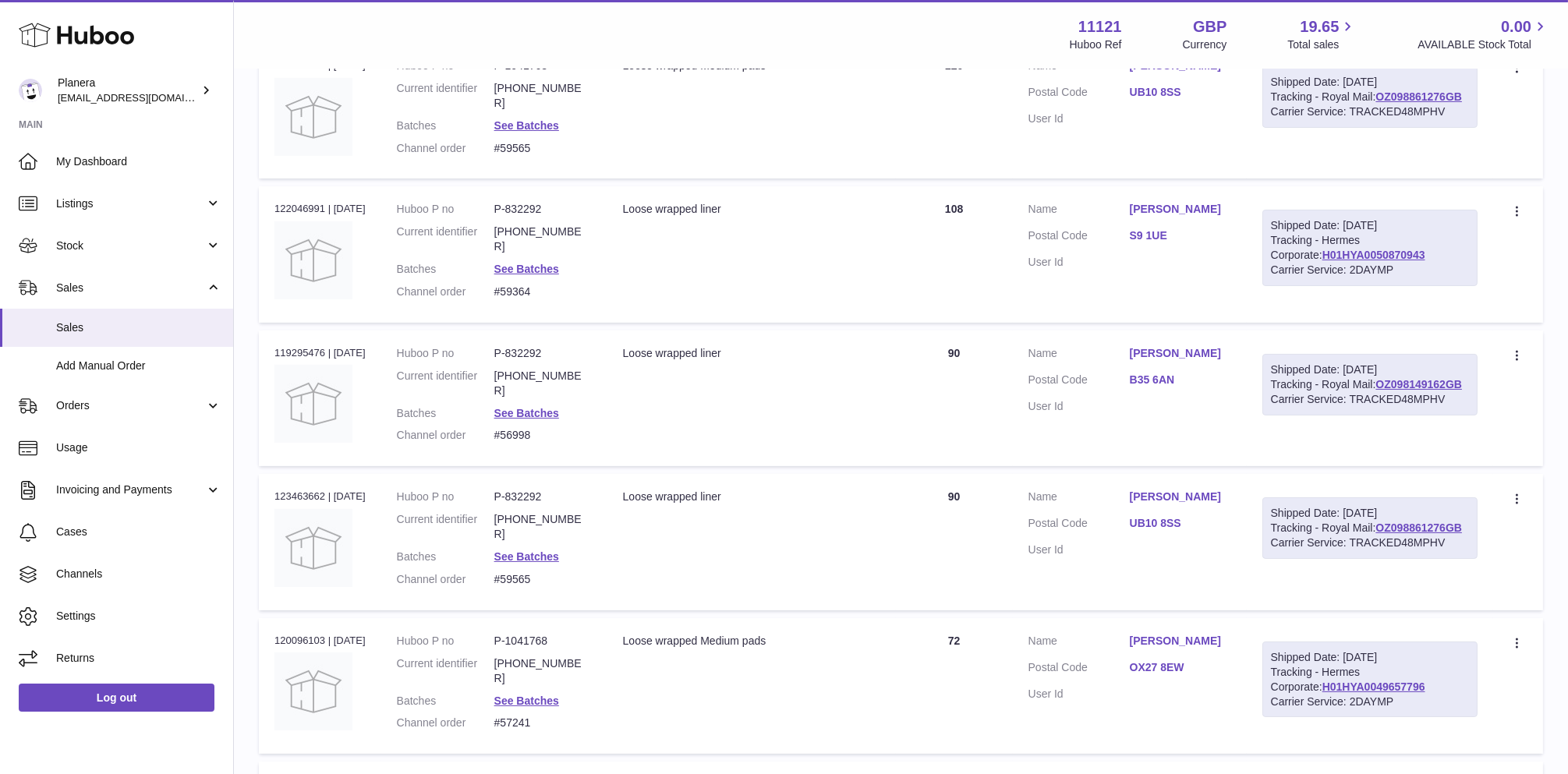
scroll to position [0, 0]
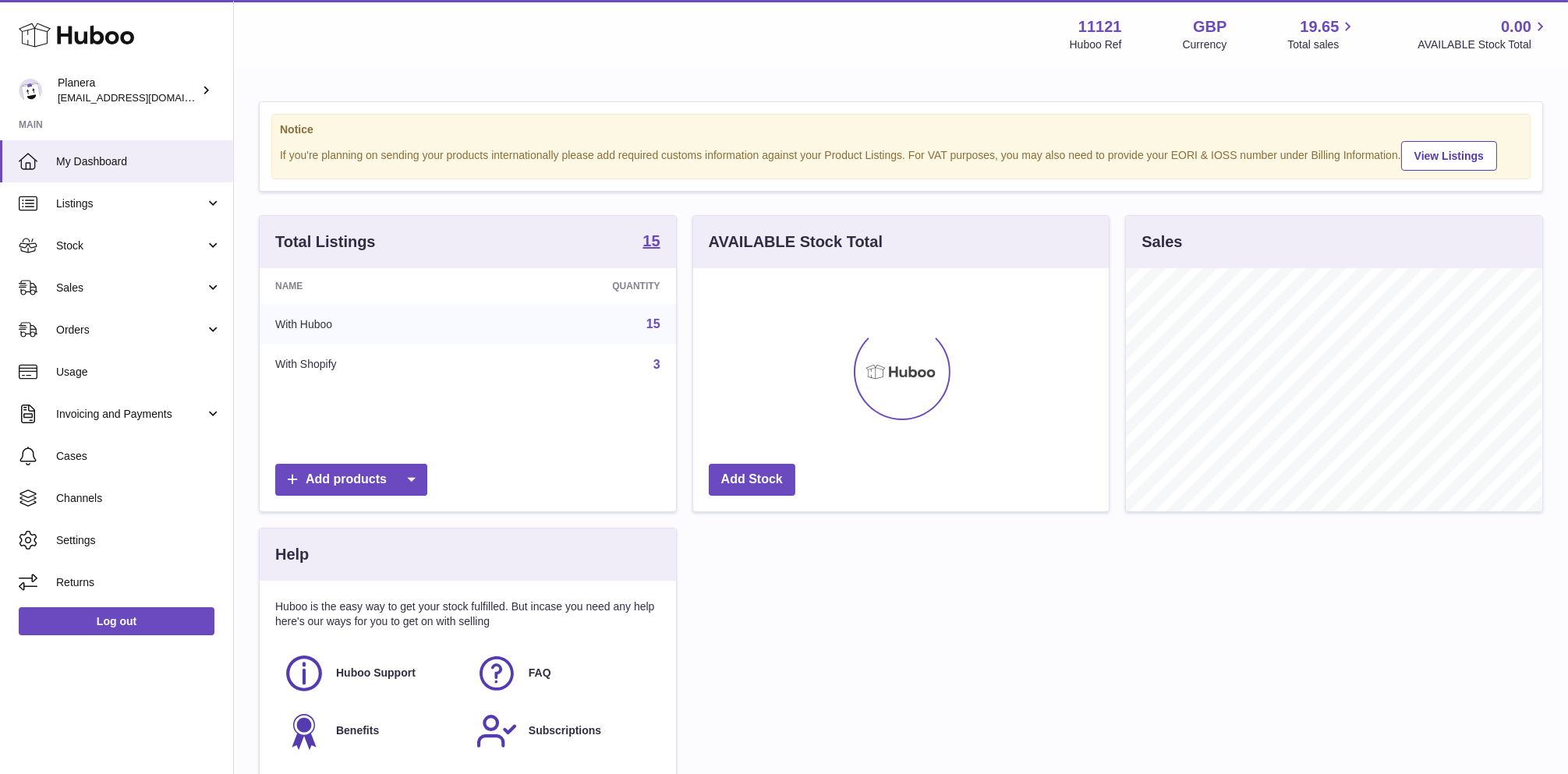
scroll to position [243, 415]
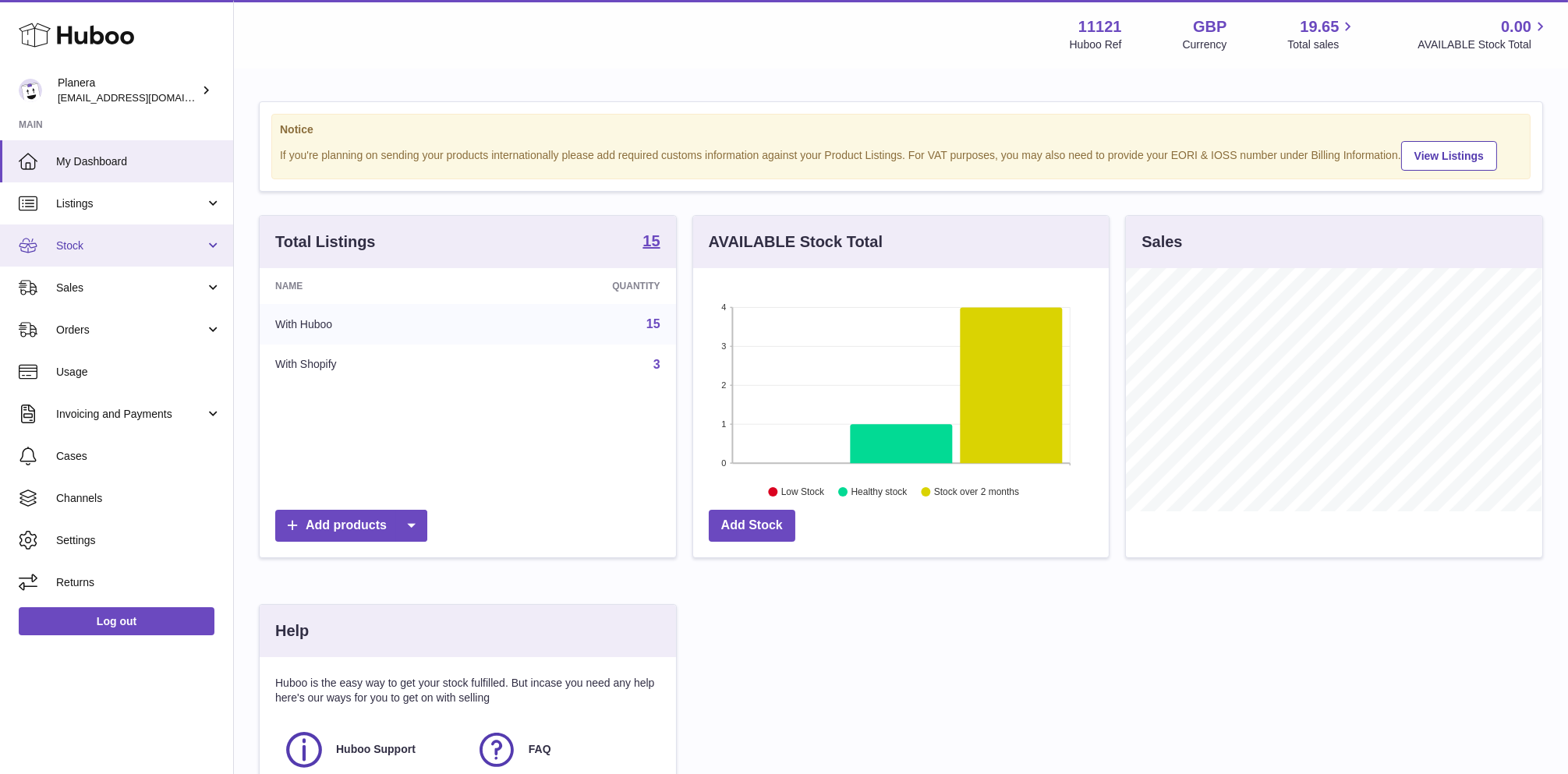
click at [162, 243] on span "Stock" at bounding box center [131, 245] width 149 height 15
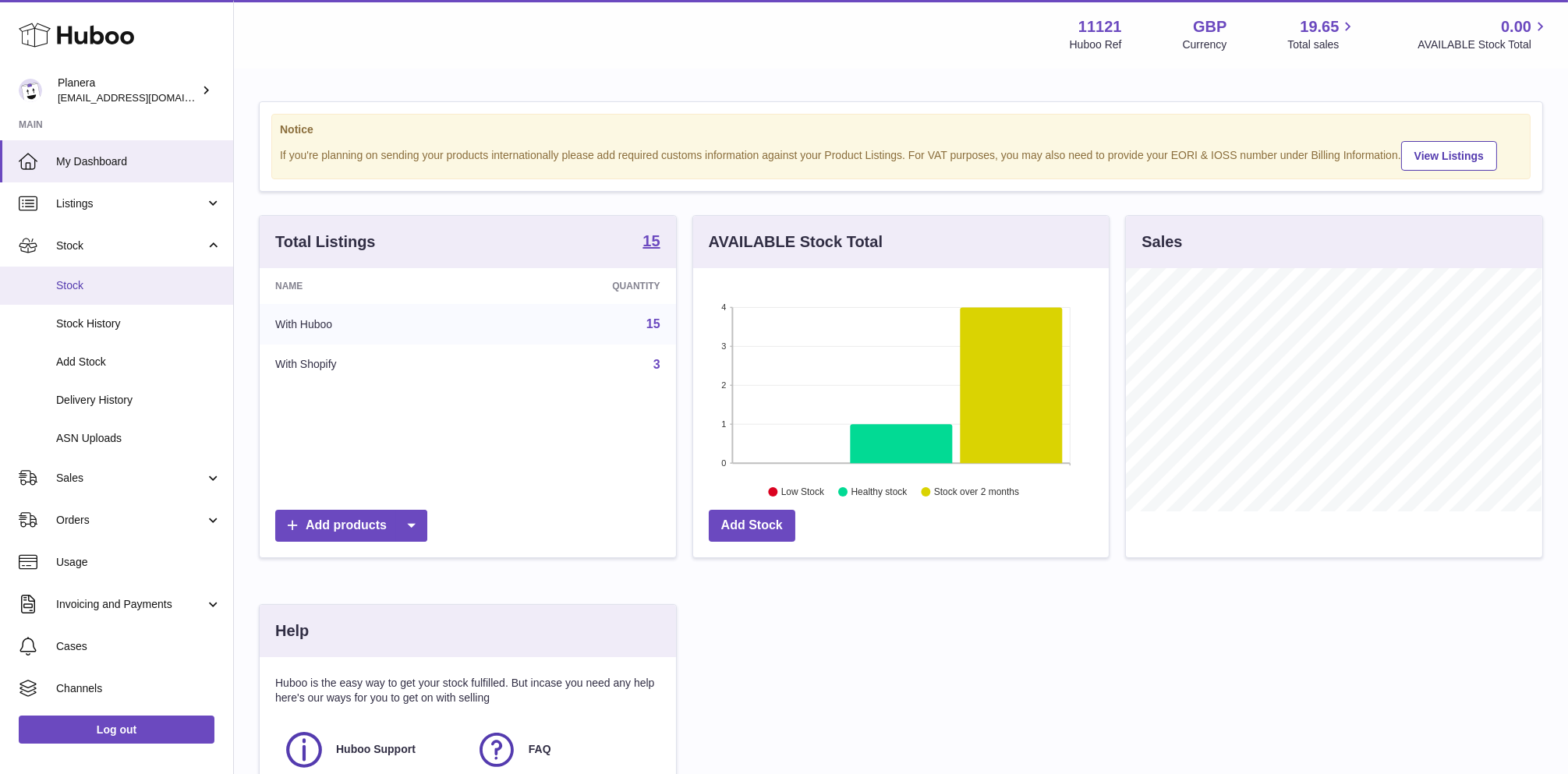
click at [129, 295] on link "Stock" at bounding box center [116, 285] width 233 height 38
